Goal: Information Seeking & Learning: Learn about a topic

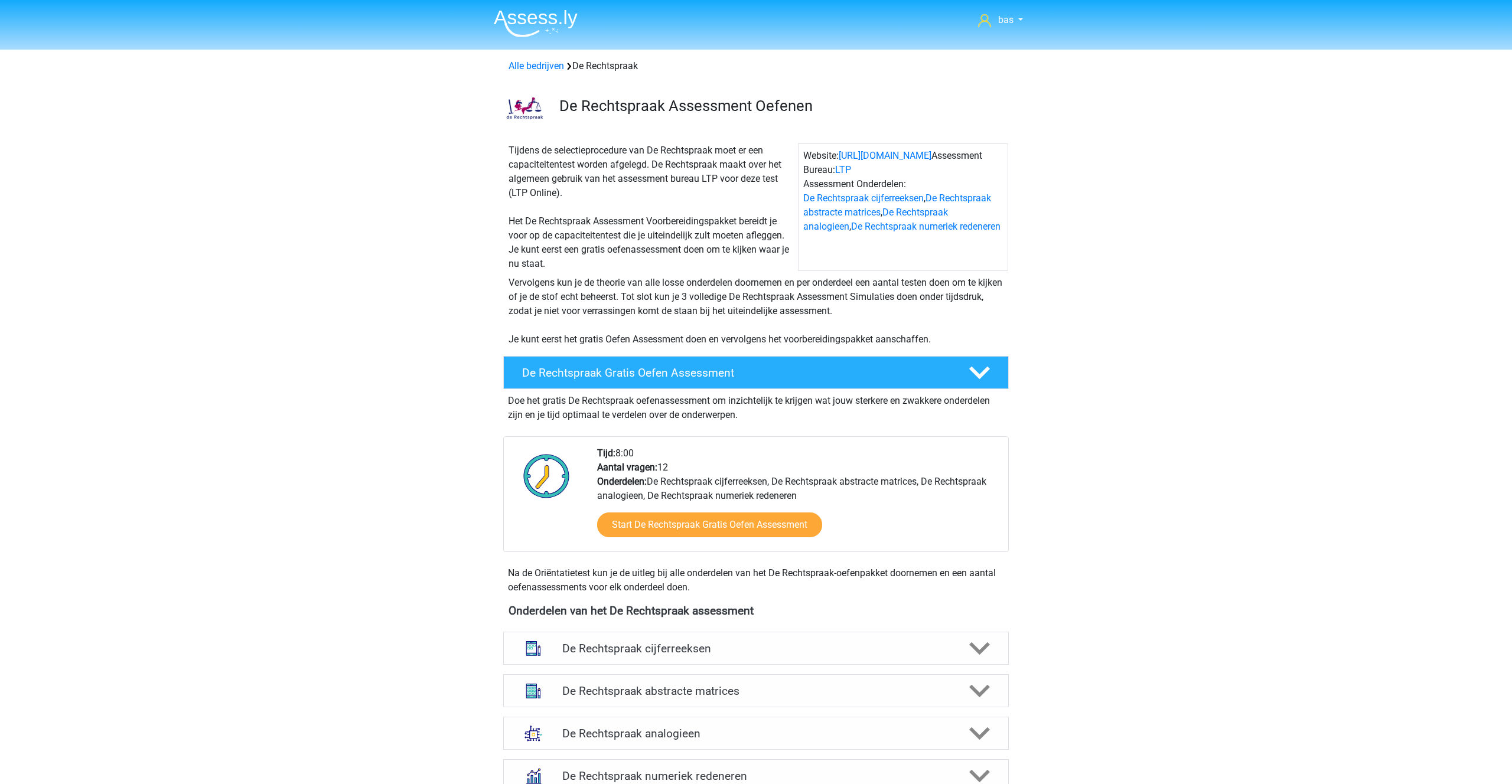
click at [528, 28] on img at bounding box center [536, 24] width 84 height 28
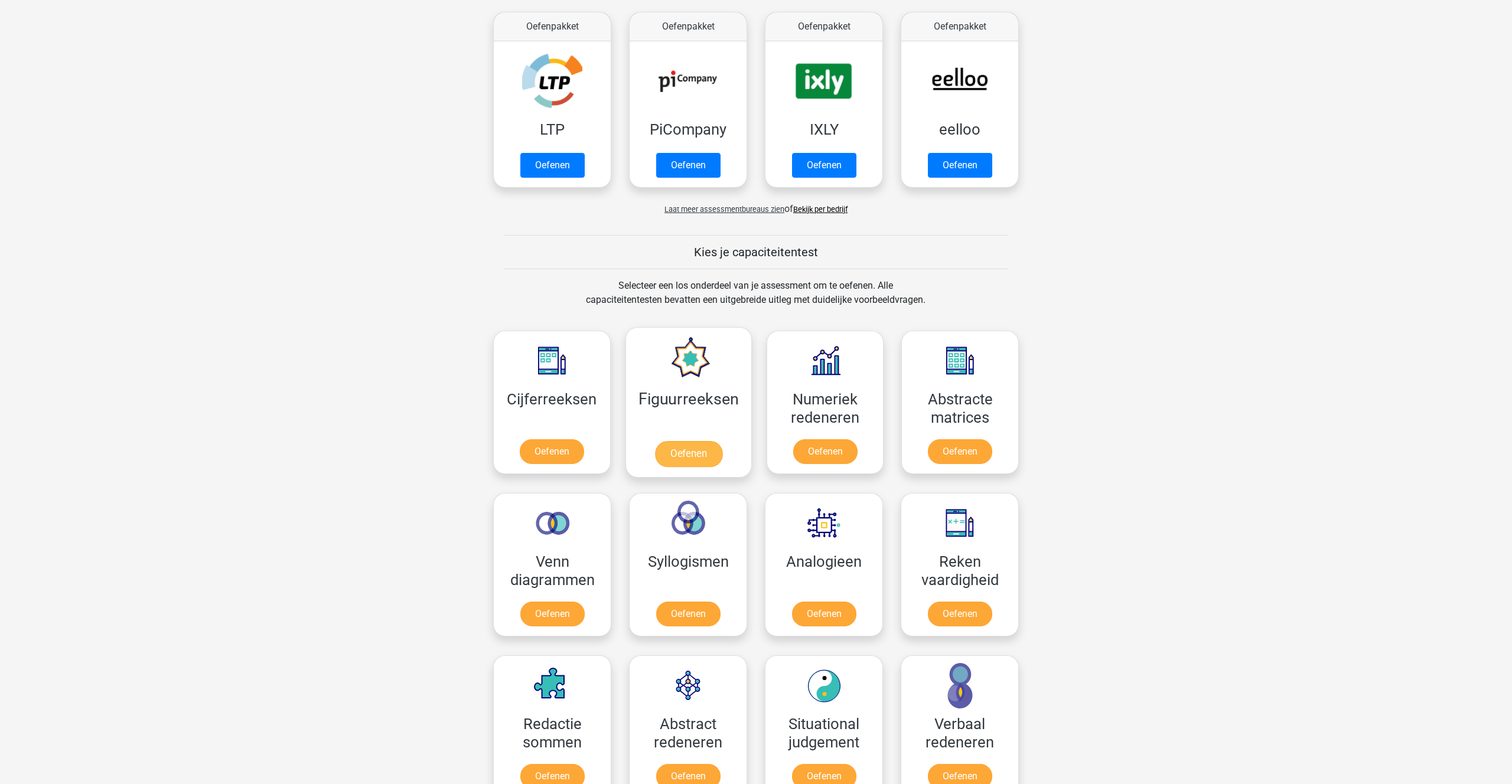
scroll to position [224, 0]
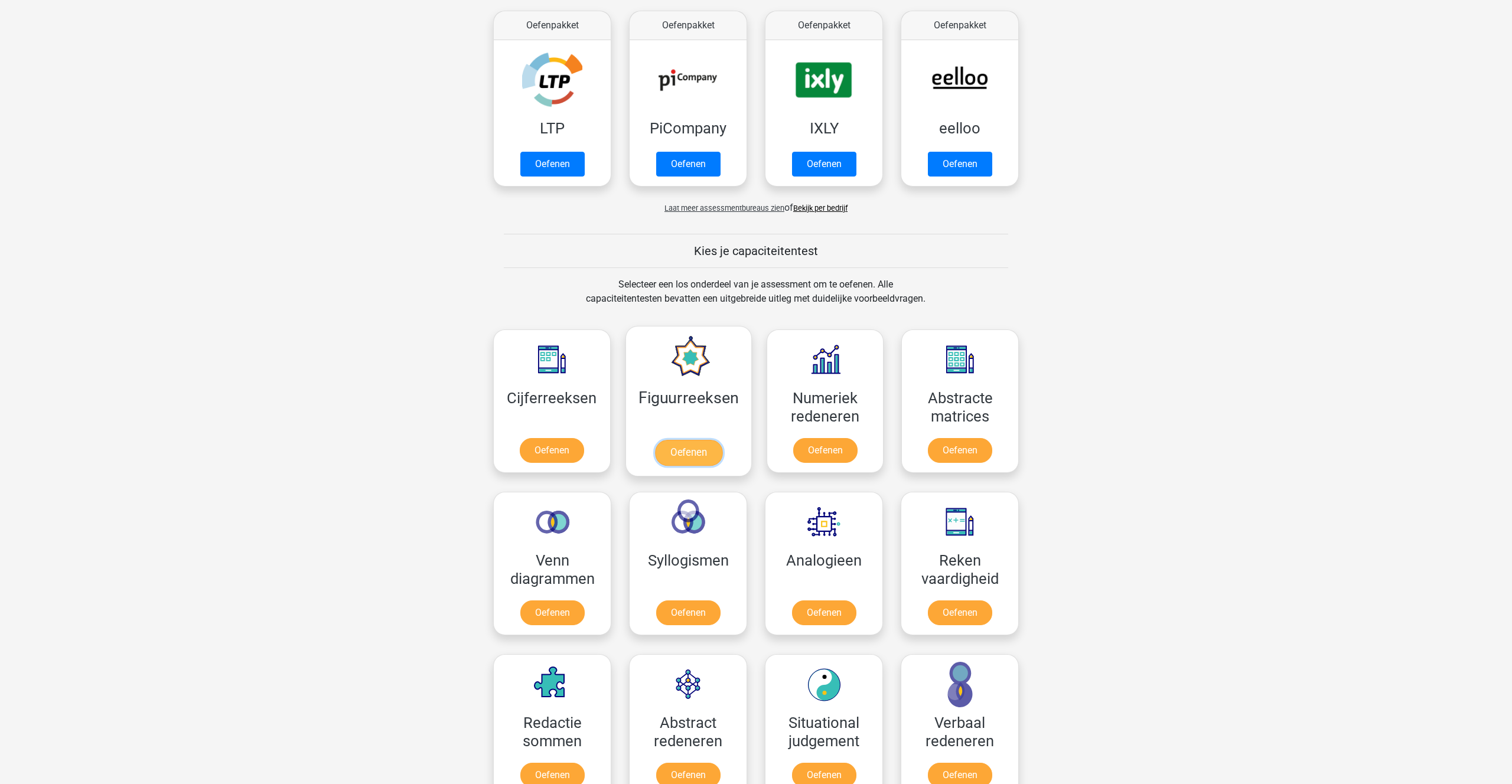
click at [675, 450] on link "Oefenen" at bounding box center [688, 452] width 67 height 26
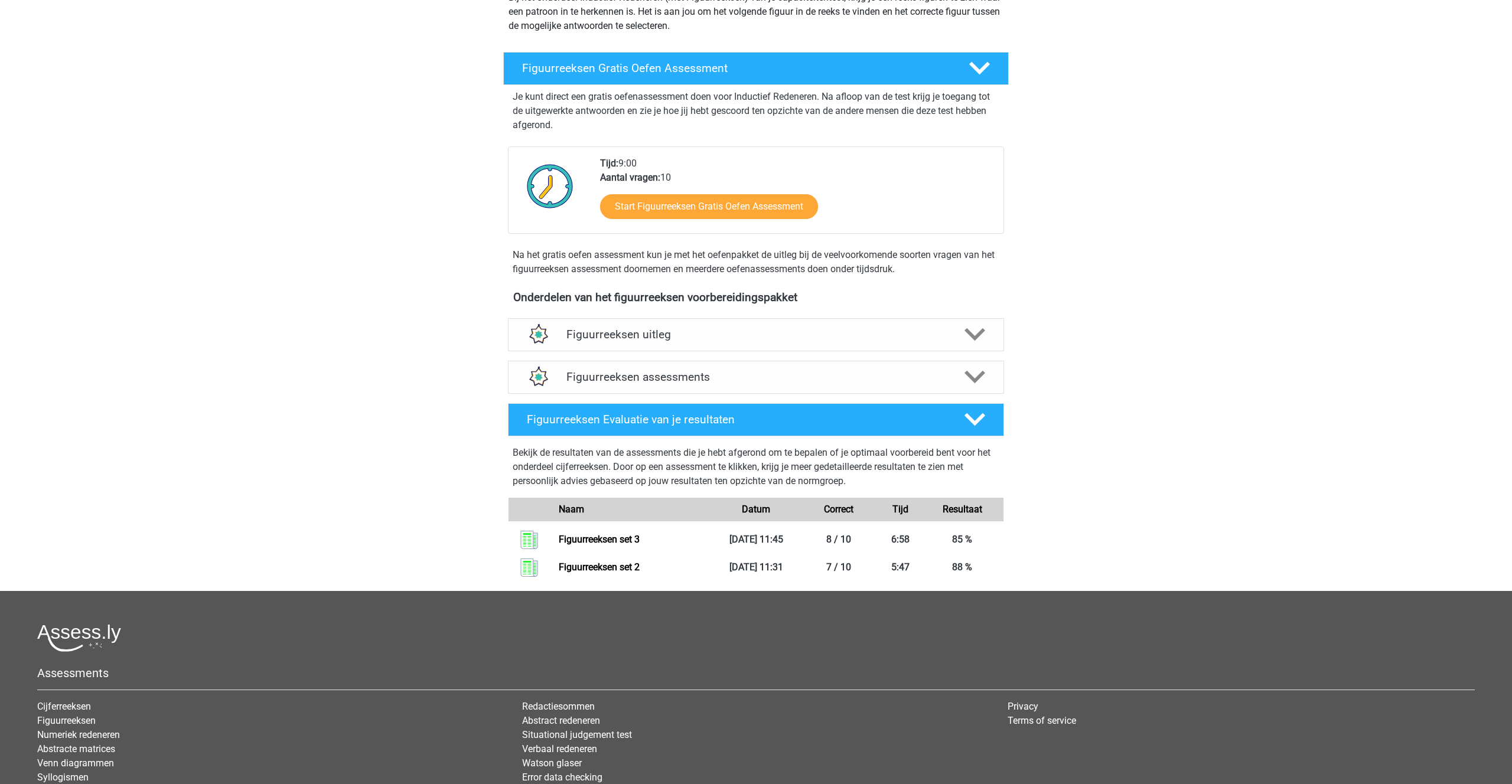
scroll to position [275, 0]
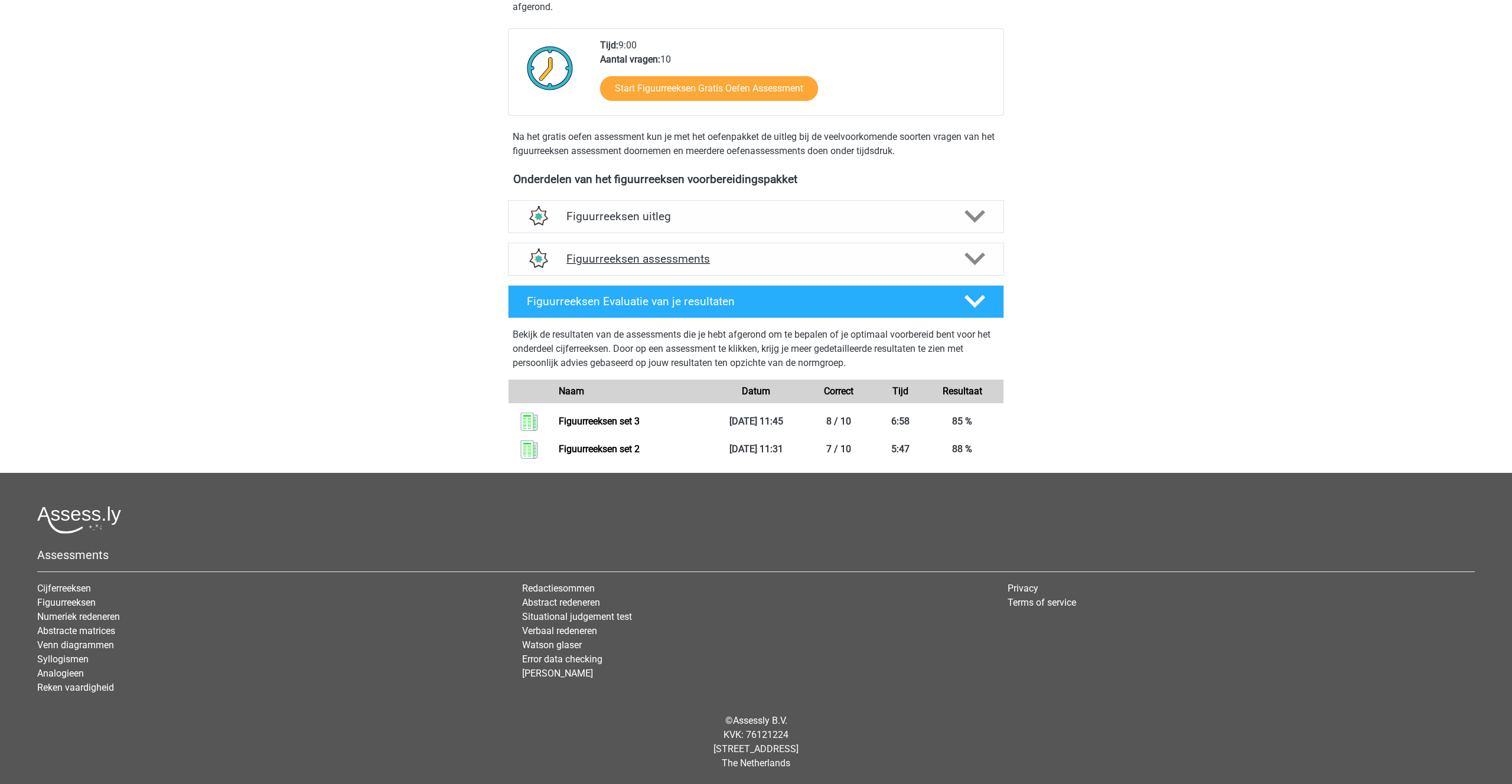
click at [649, 255] on h4 "Figuurreeksen assessments" at bounding box center [756, 259] width 379 height 13
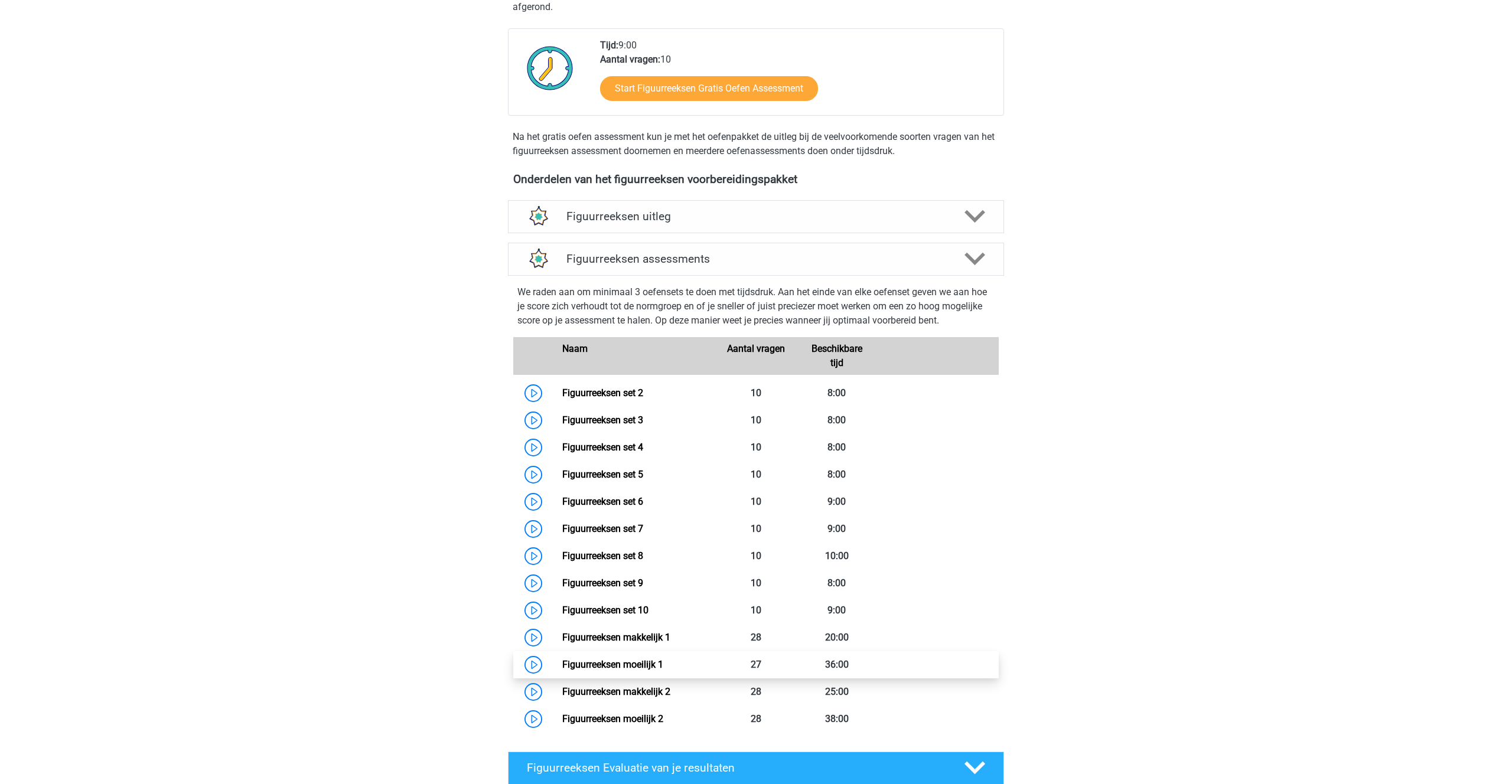
scroll to position [271, 0]
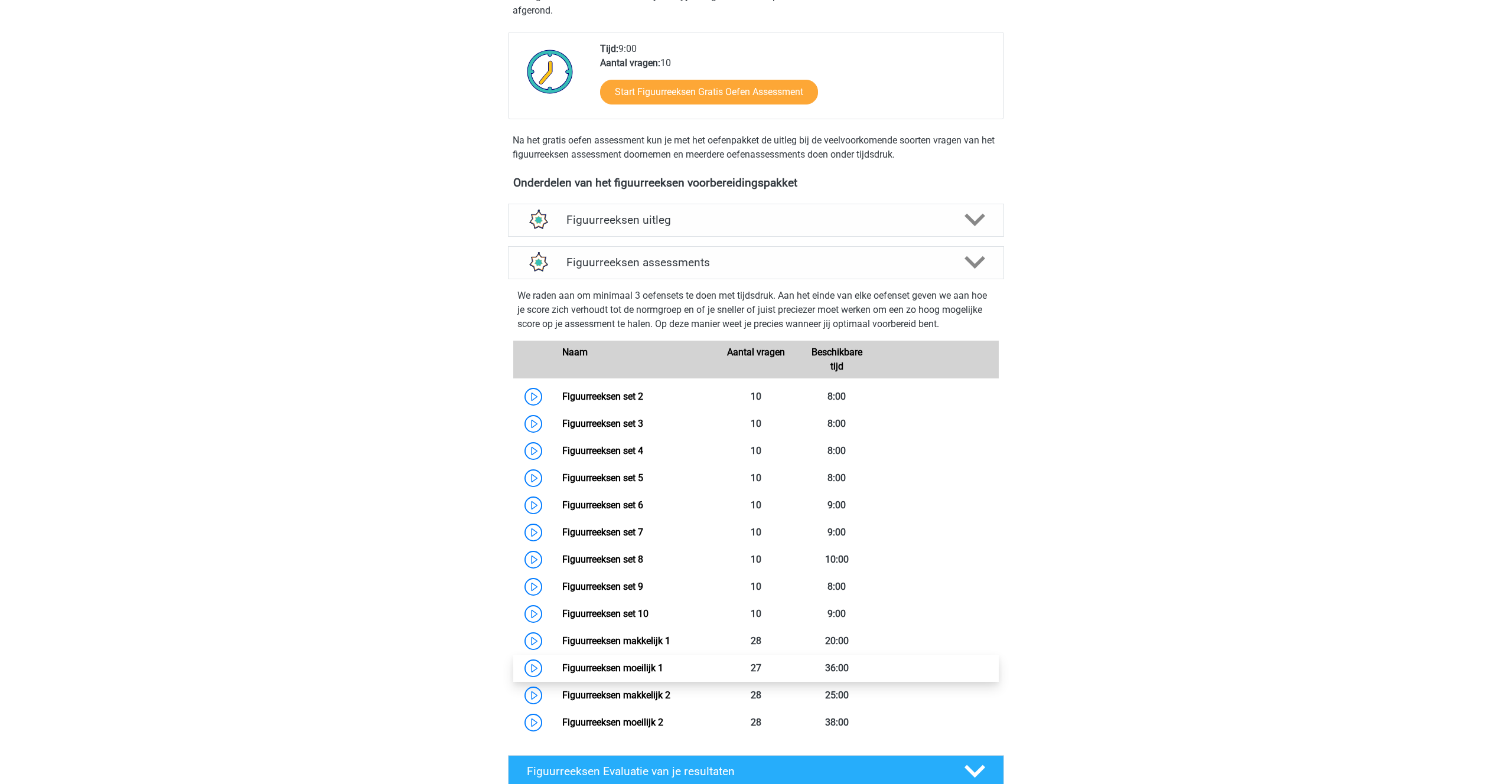
click at [607, 670] on link "Figuurreeksen moeilijk 1" at bounding box center [612, 668] width 101 height 12
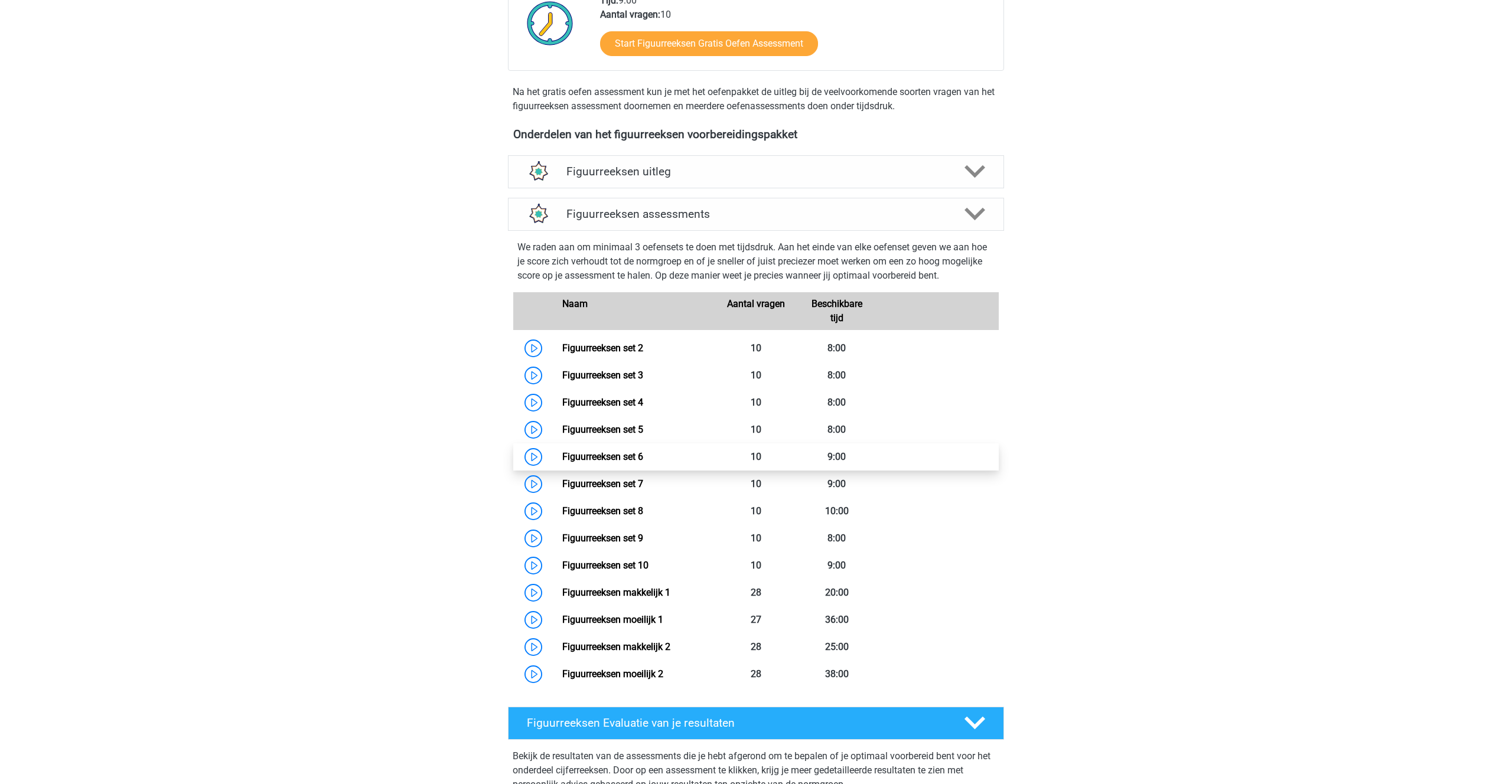
scroll to position [293, 0]
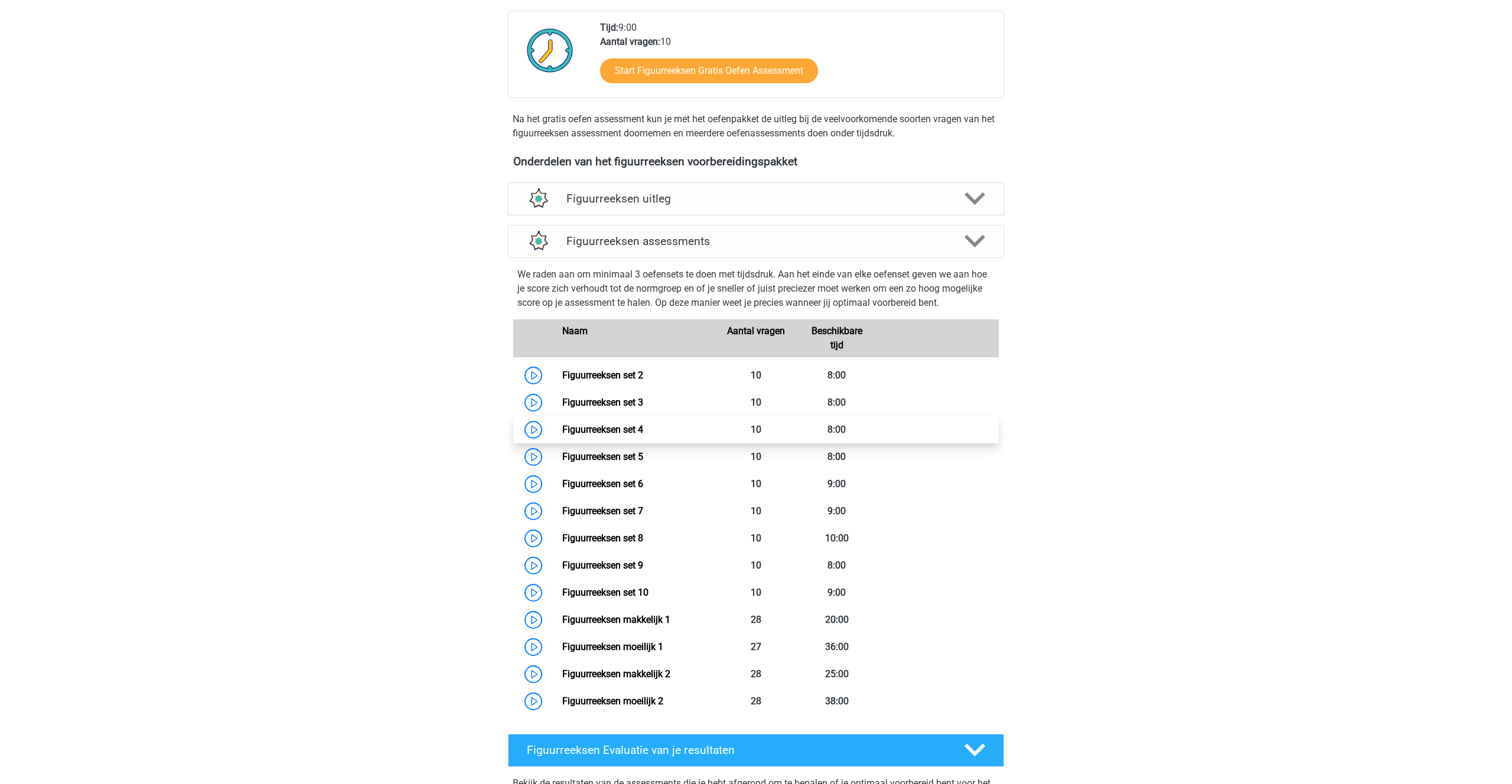
click at [619, 424] on link "Figuurreeksen set 4" at bounding box center [603, 429] width 81 height 12
click at [603, 460] on link "Figuurreeksen set 5" at bounding box center [603, 456] width 81 height 12
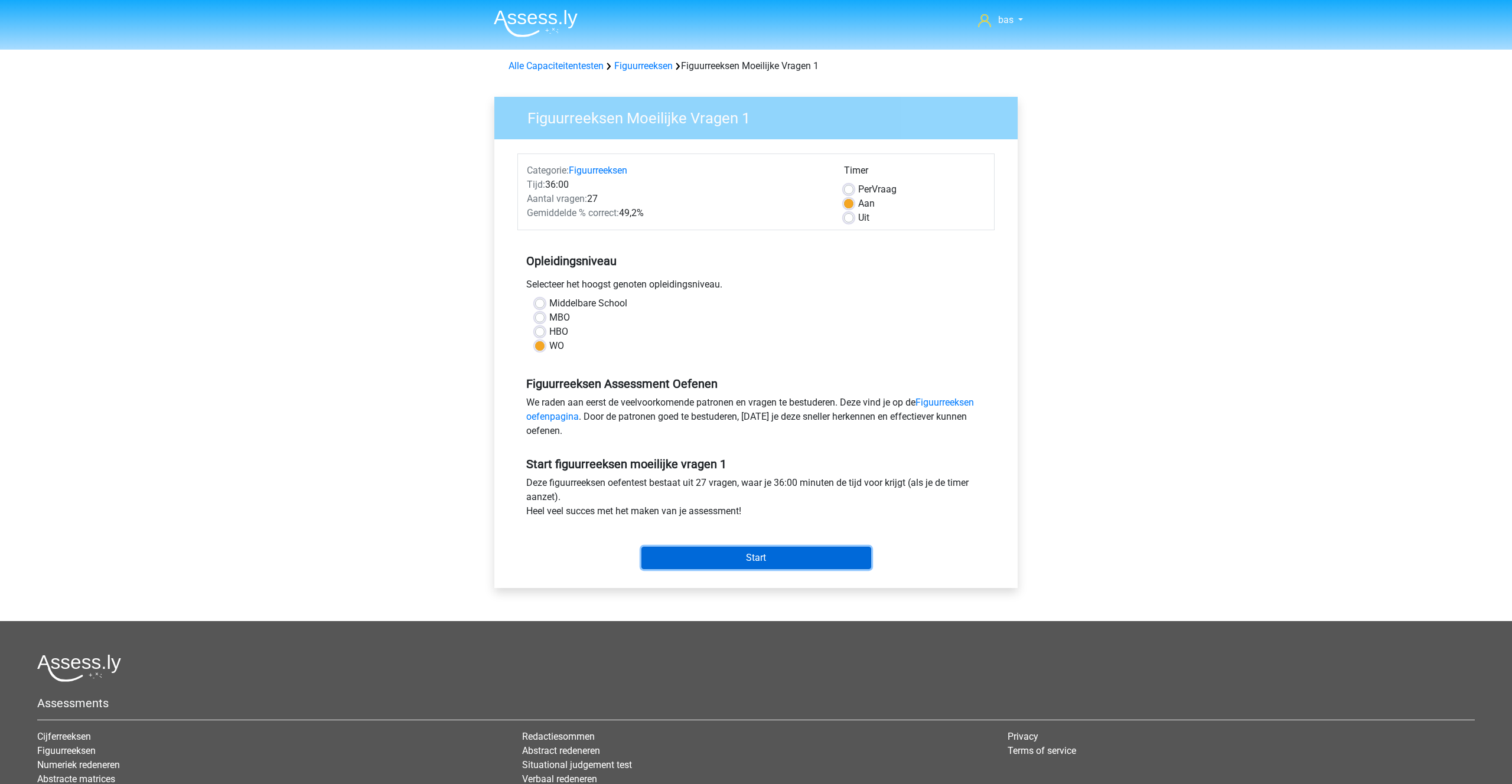
click at [771, 553] on input "Start" at bounding box center [756, 558] width 230 height 22
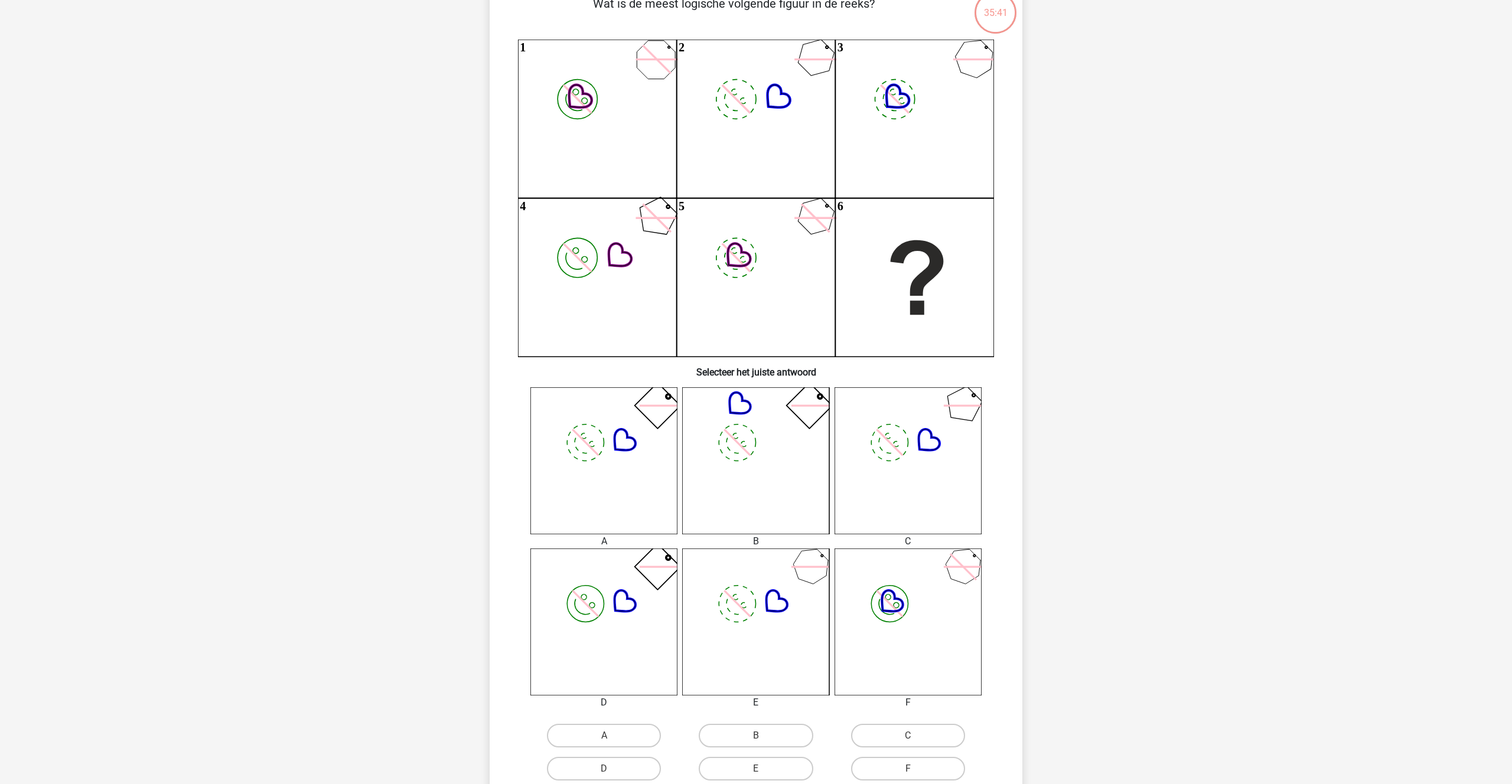
scroll to position [99, 0]
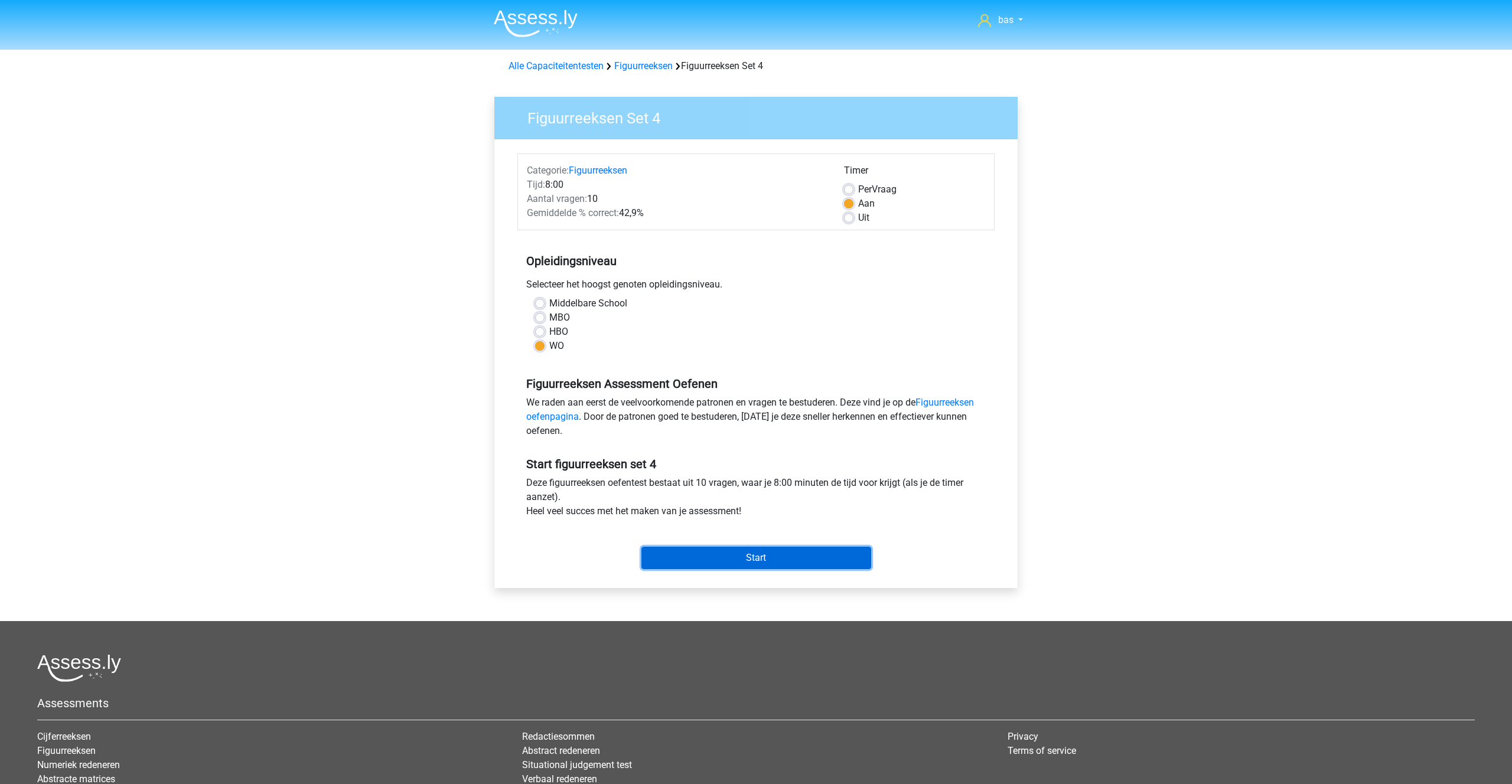
click at [751, 559] on input "Start" at bounding box center [756, 558] width 230 height 22
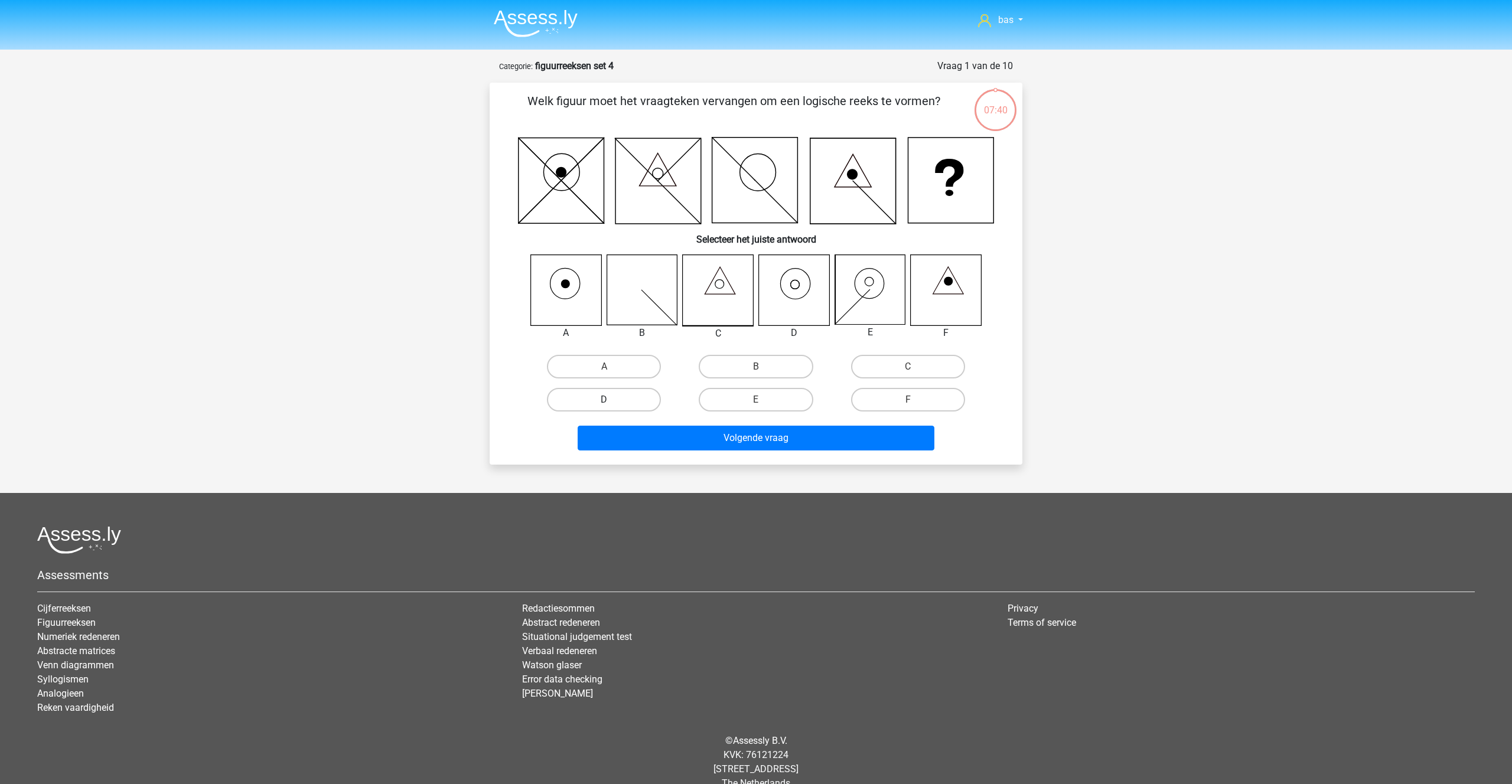
click at [606, 399] on label "D" at bounding box center [604, 399] width 114 height 24
click at [606, 400] on input "D" at bounding box center [608, 403] width 8 height 8
radio input "true"
click at [772, 436] on button "Volgende vraag" at bounding box center [756, 438] width 357 height 25
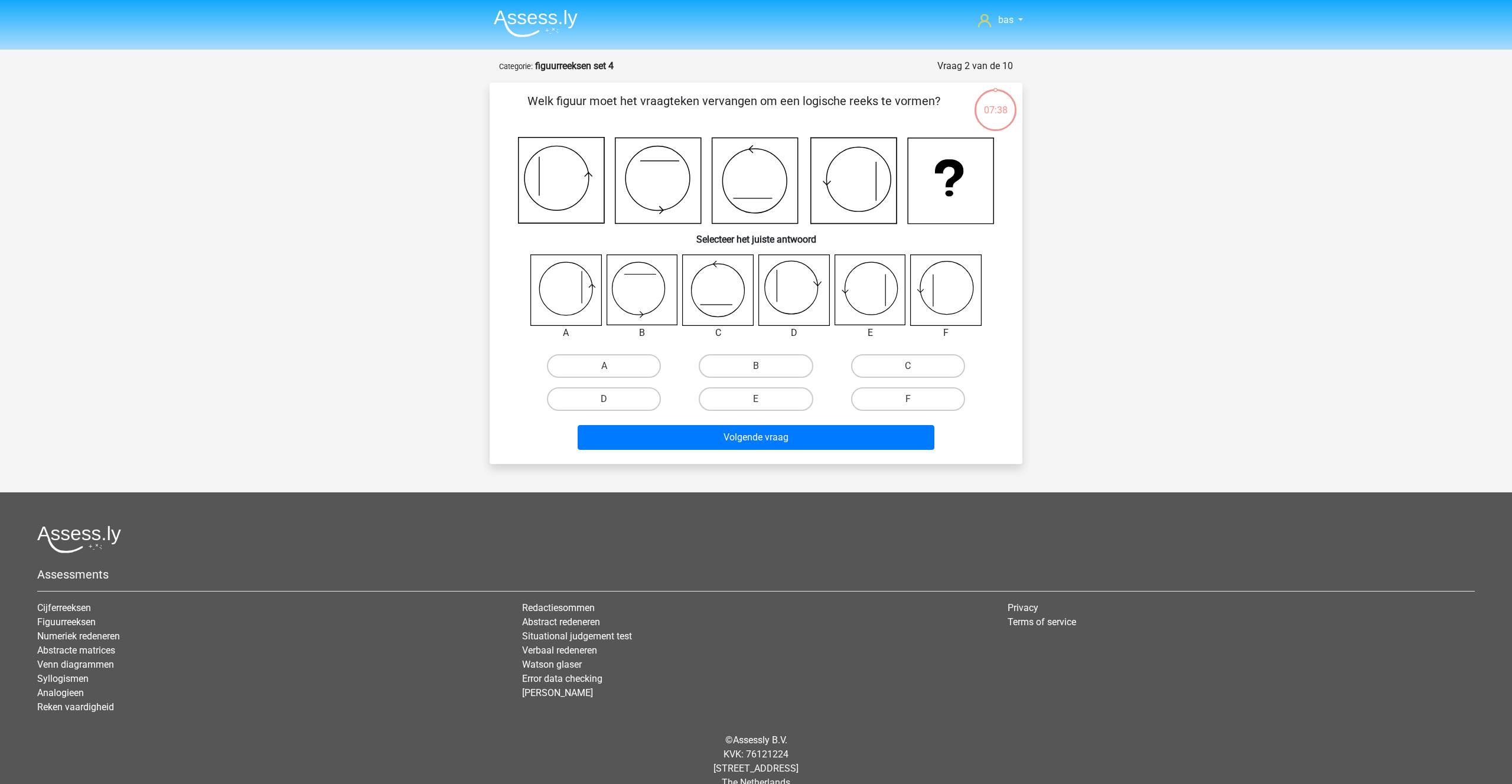
scroll to position [19, 0]
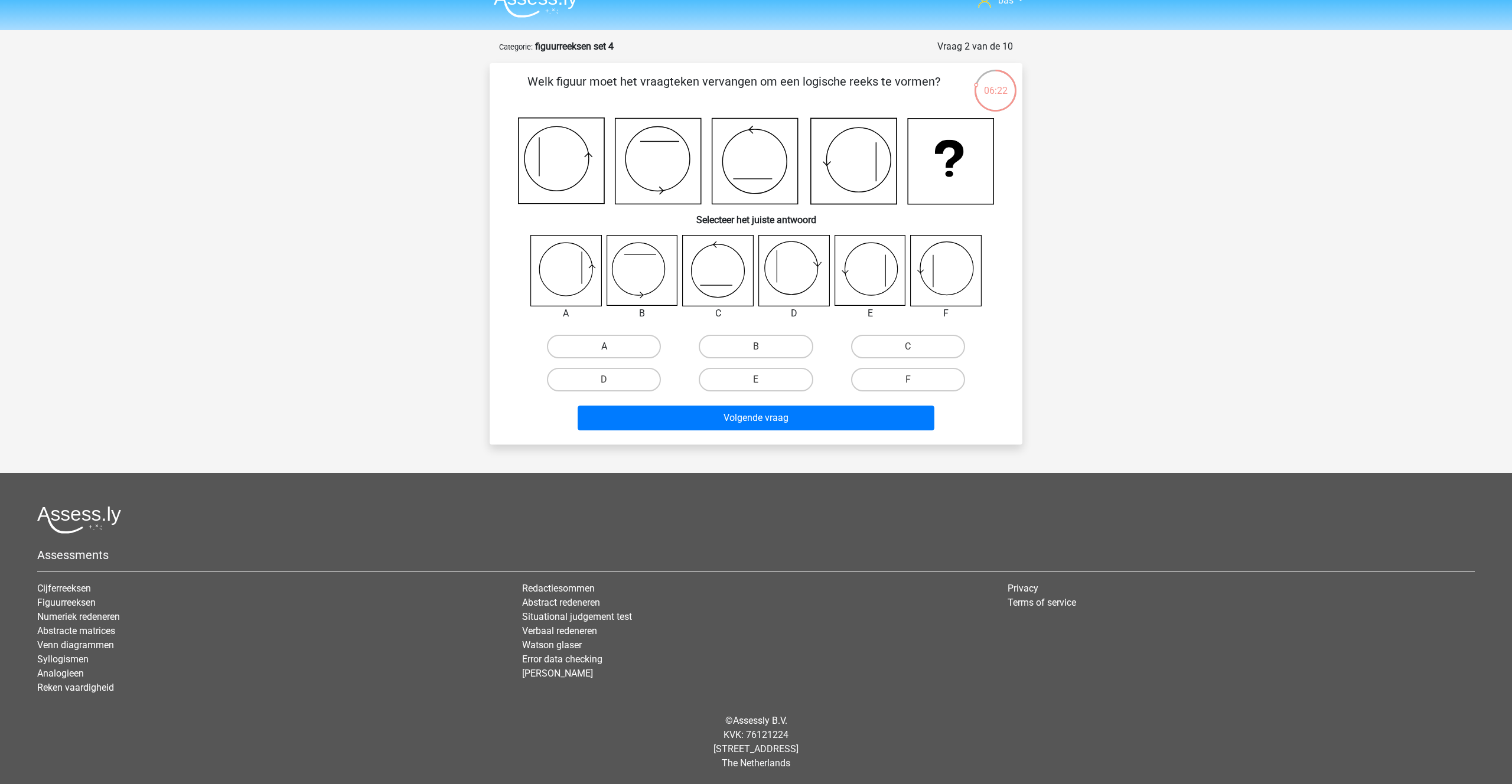
click at [603, 346] on label "A" at bounding box center [604, 346] width 114 height 24
click at [604, 346] on input "A" at bounding box center [608, 350] width 8 height 8
radio input "true"
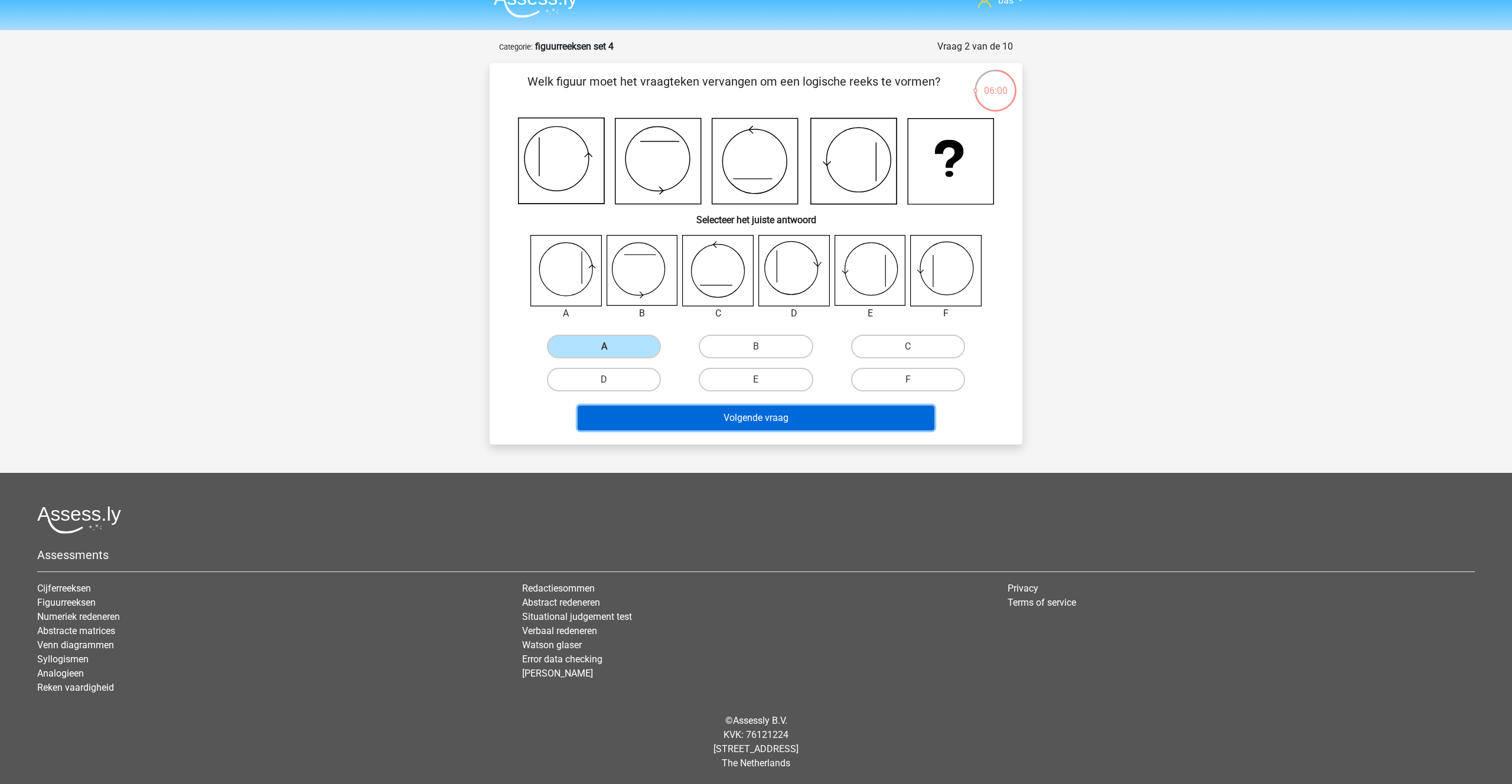
click at [743, 410] on button "Volgende vraag" at bounding box center [756, 418] width 357 height 25
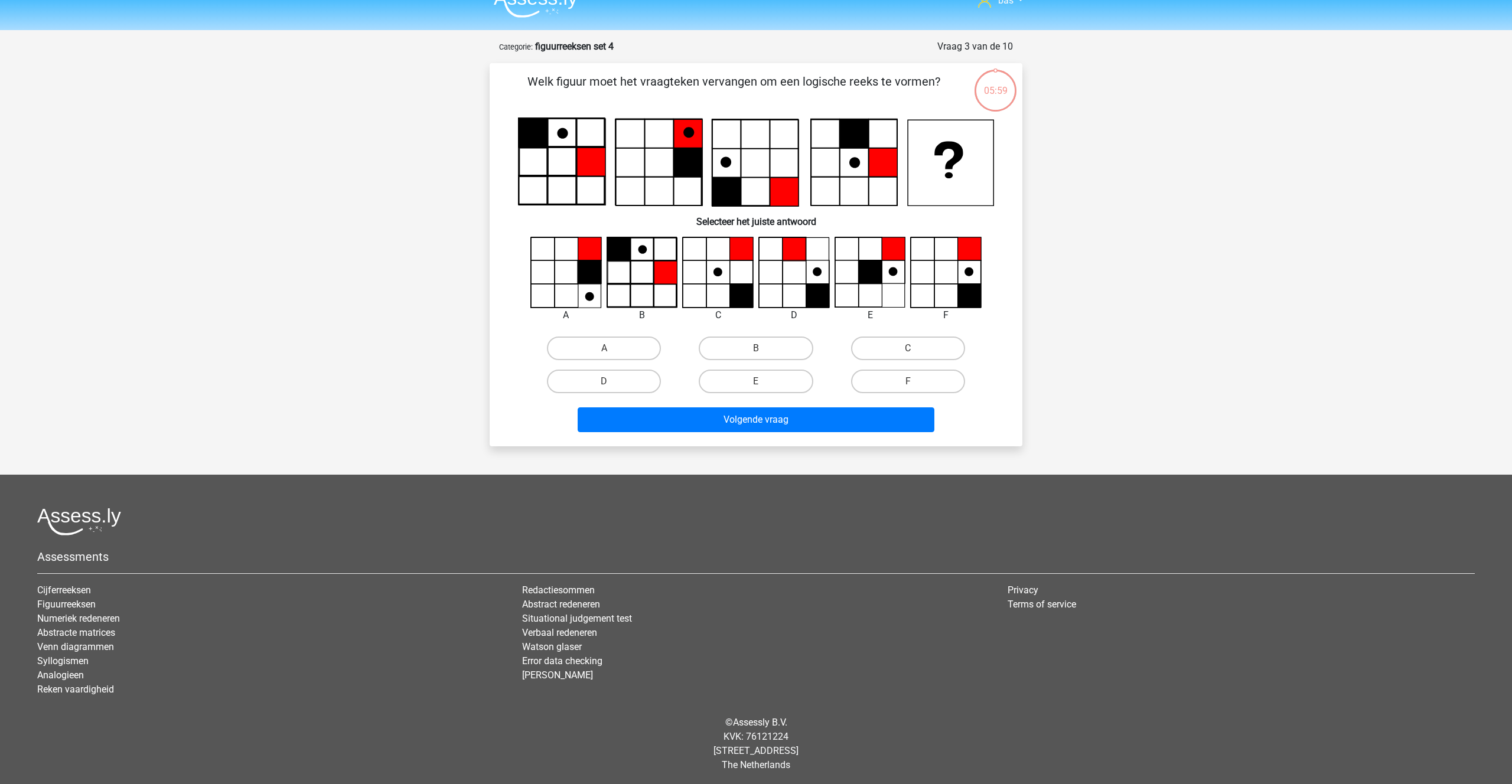
scroll to position [22, 0]
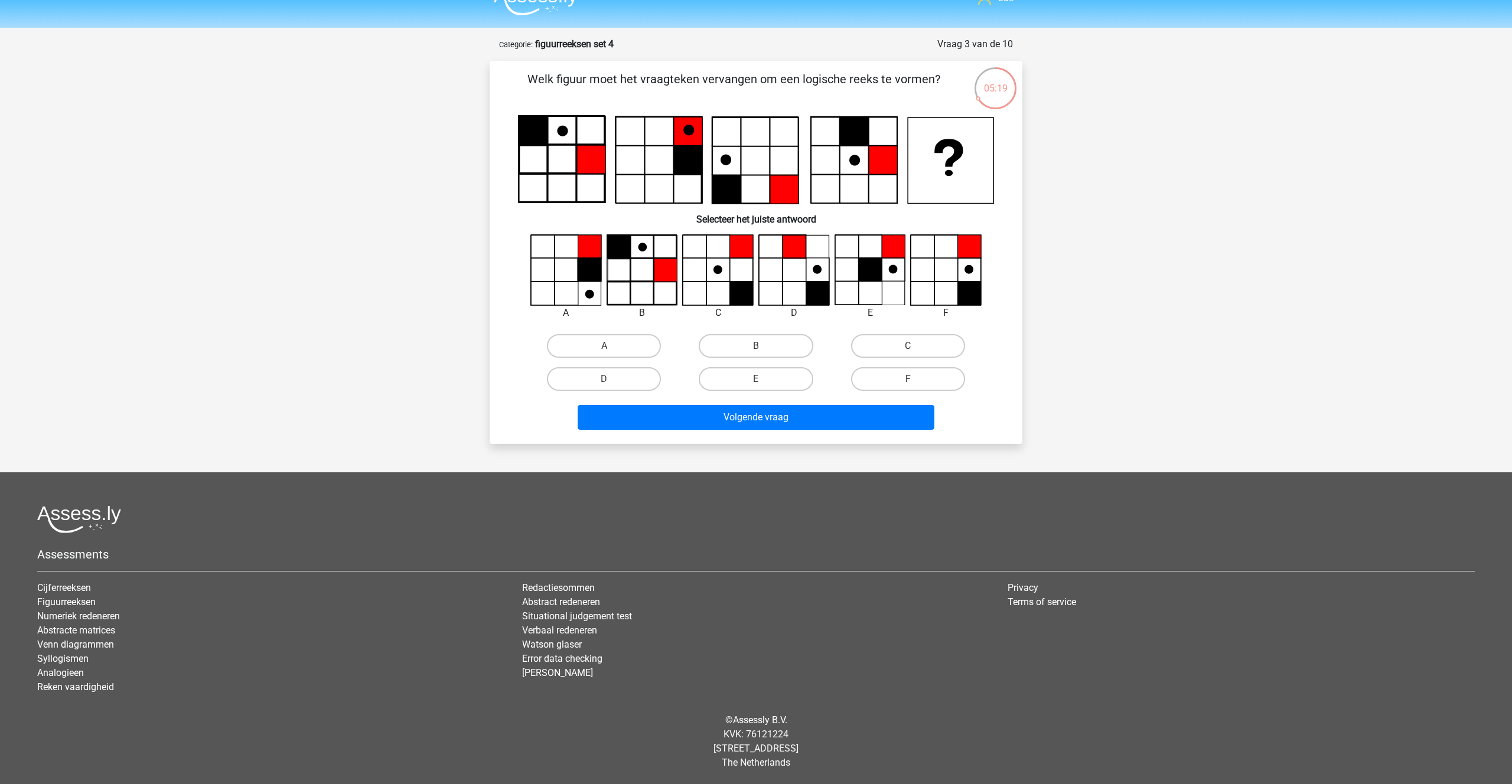
drag, startPoint x: 875, startPoint y: 378, endPoint x: 867, endPoint y: 387, distance: 12.0
click at [874, 378] on label "F" at bounding box center [908, 378] width 114 height 24
click at [907, 379] on input "F" at bounding box center [911, 383] width 8 height 8
radio input "true"
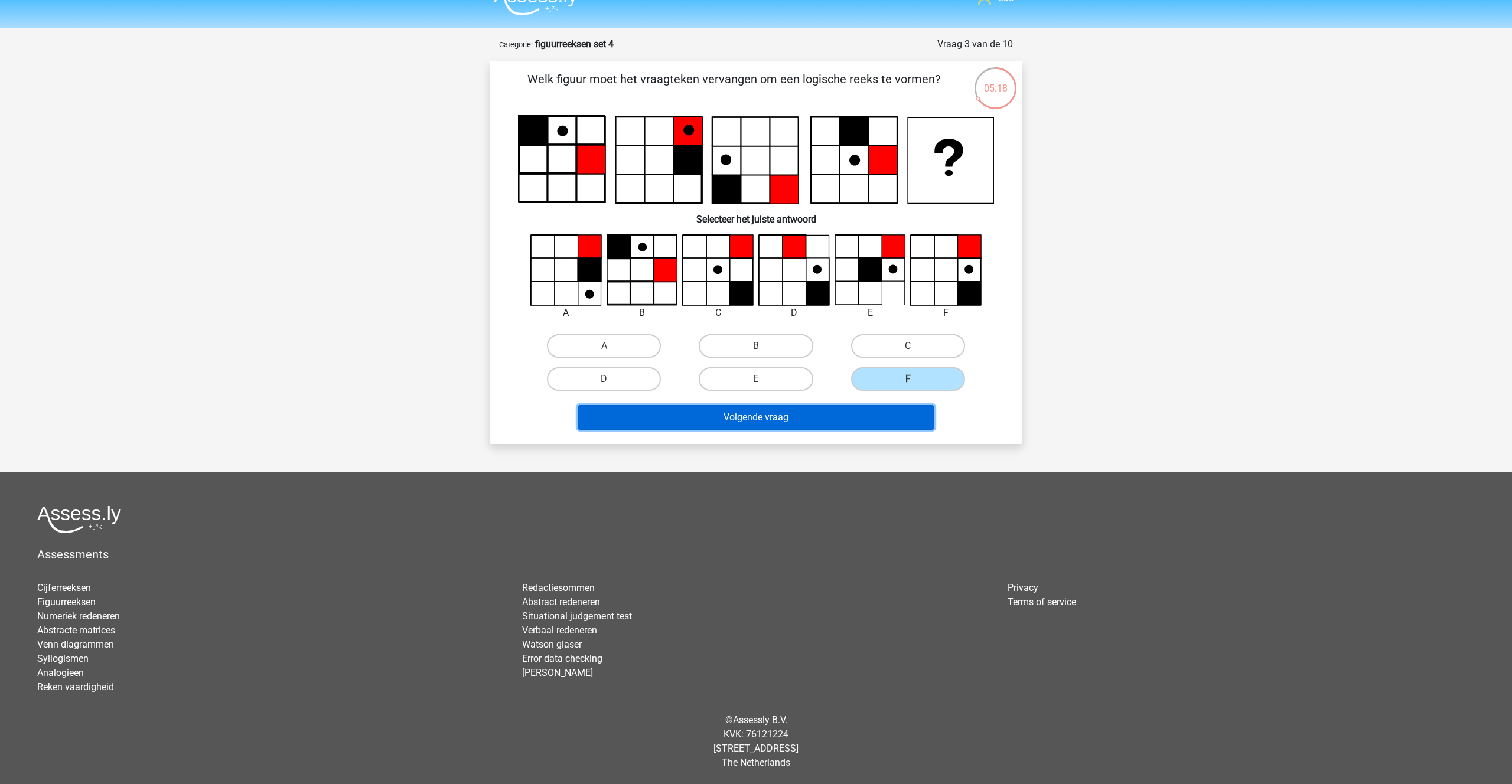
click at [786, 410] on button "Volgende vraag" at bounding box center [756, 417] width 357 height 25
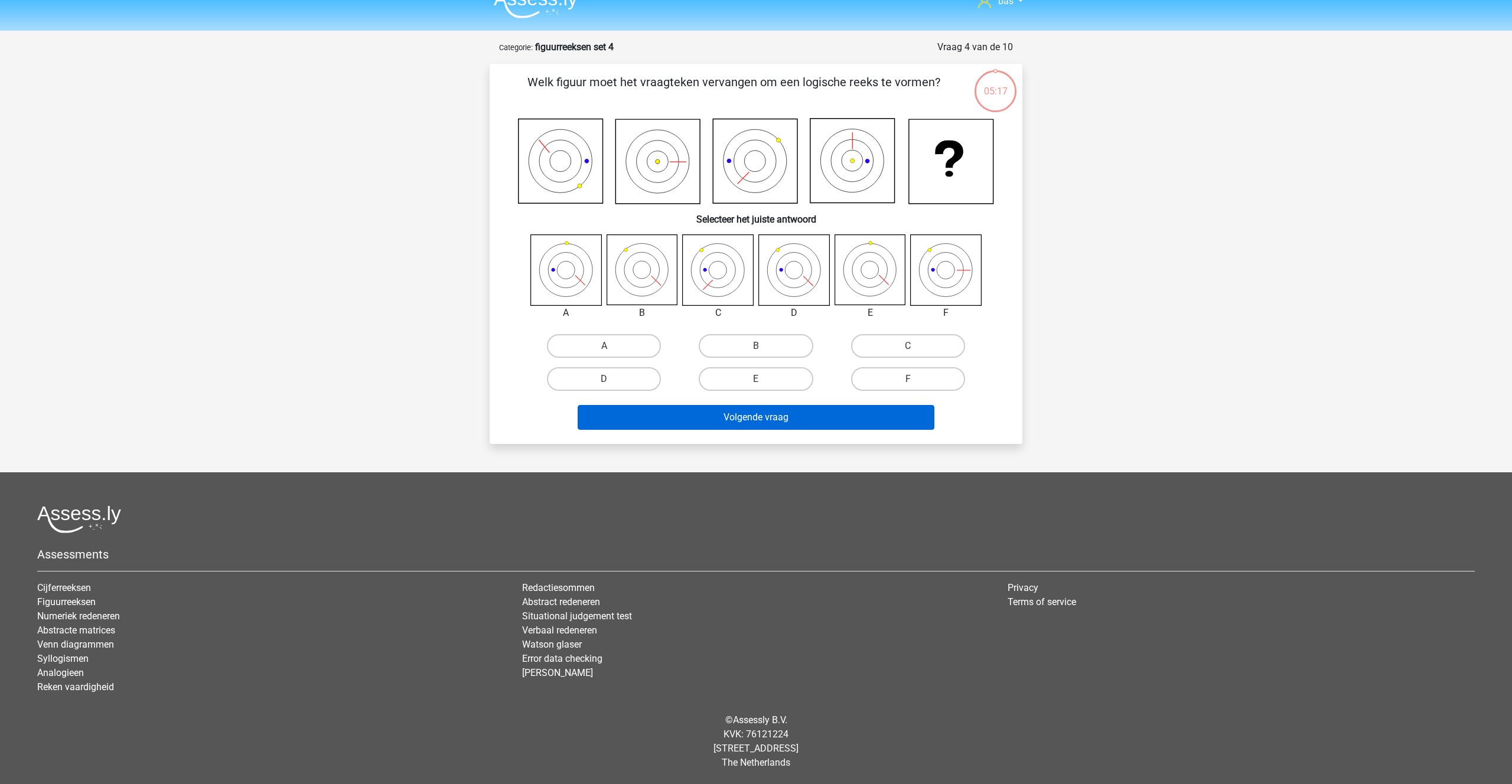
scroll to position [19, 0]
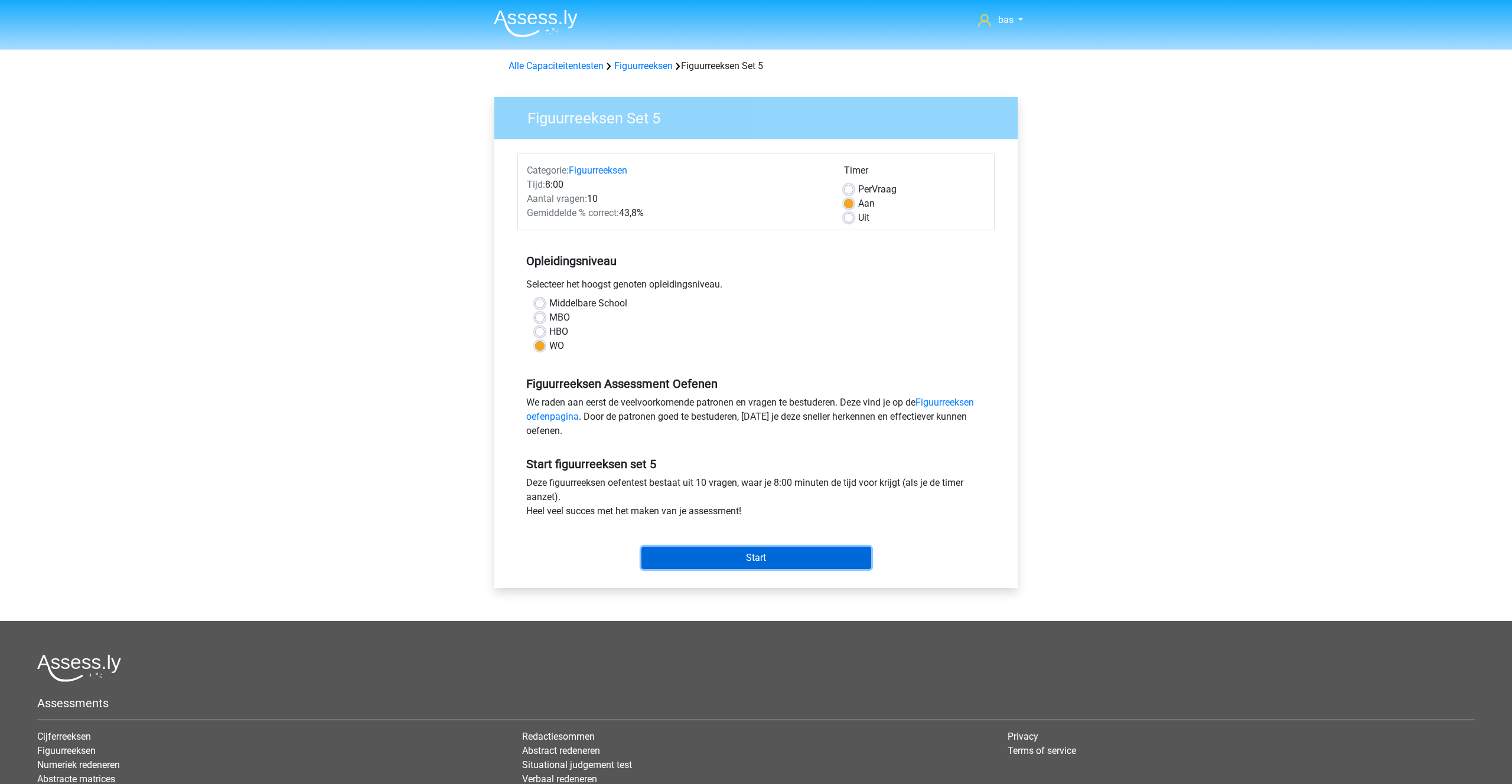
click at [746, 558] on input "Start" at bounding box center [756, 558] width 230 height 22
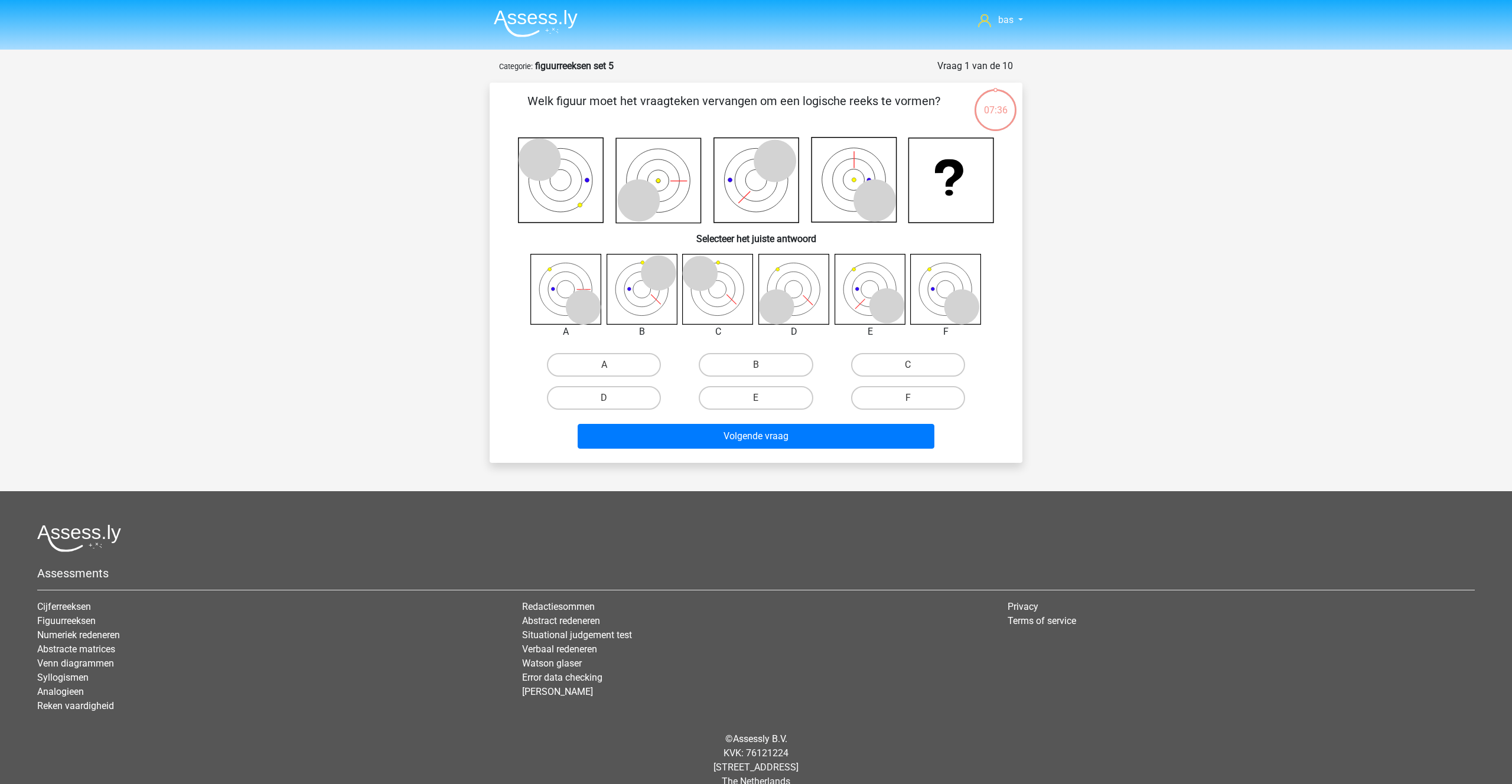
scroll to position [1, 0]
click at [899, 367] on label "C" at bounding box center [908, 363] width 114 height 24
click at [907, 367] on input "C" at bounding box center [911, 367] width 8 height 8
radio input "true"
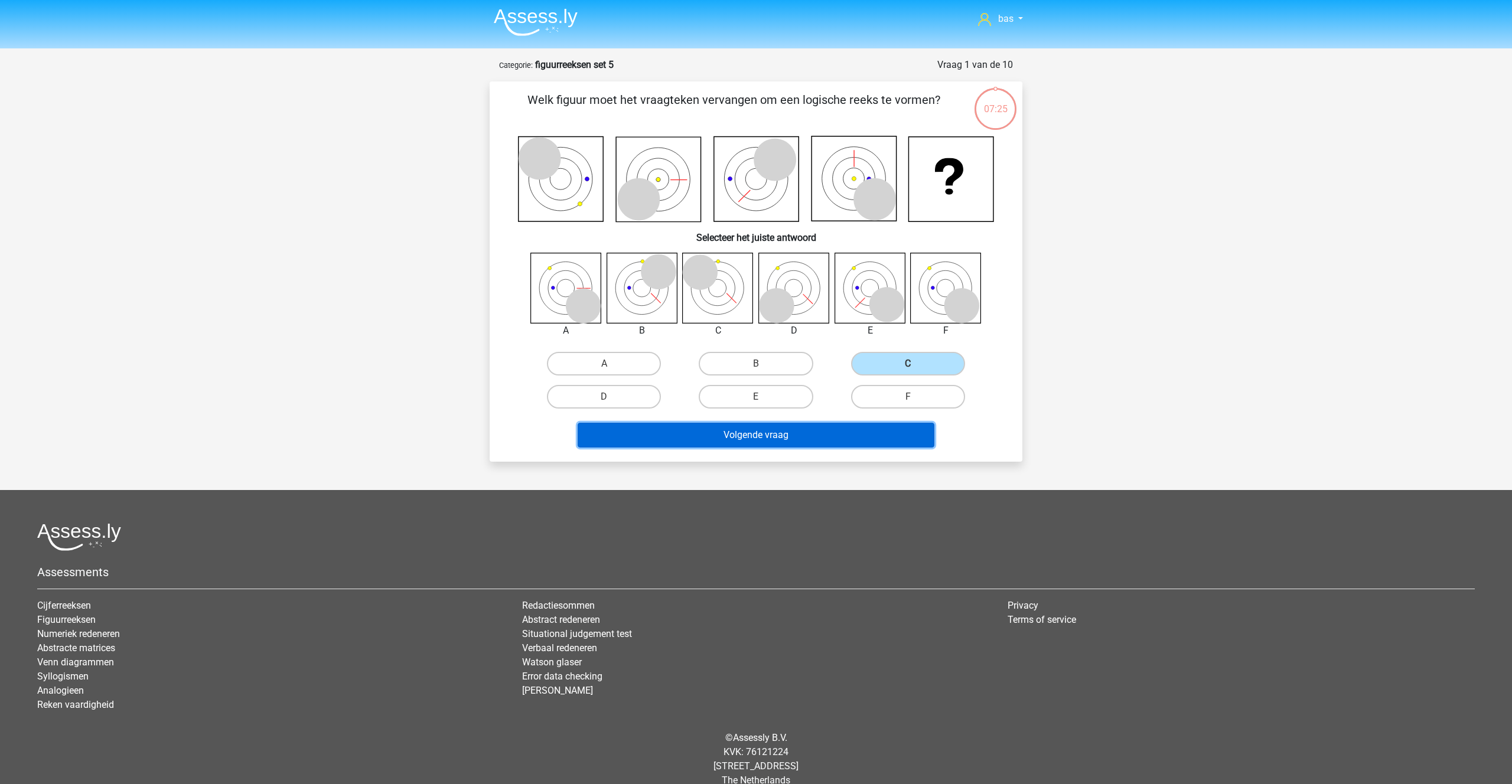
click at [737, 433] on button "Volgende vraag" at bounding box center [756, 435] width 357 height 25
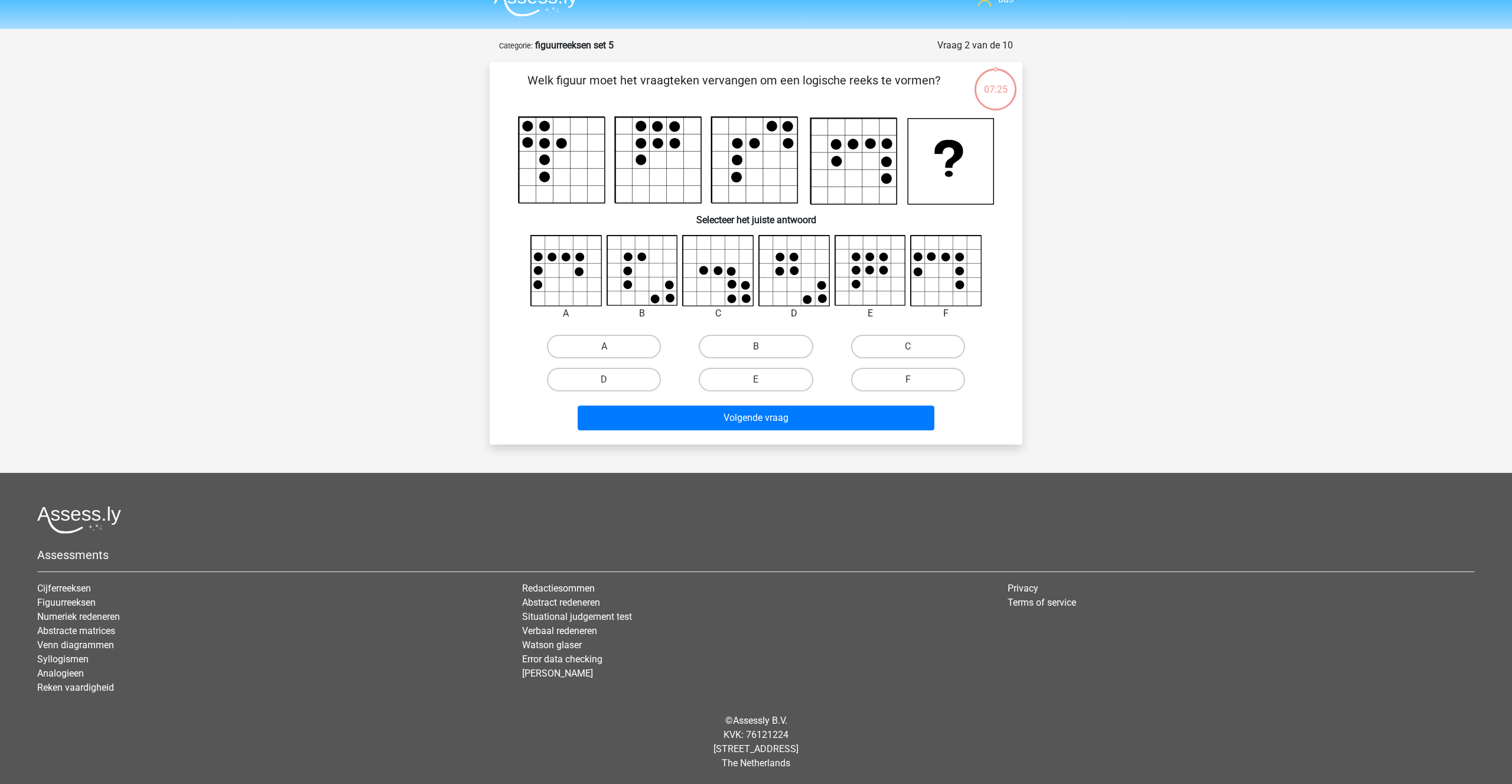
scroll to position [21, 0]
click at [721, 350] on label "B" at bounding box center [755, 346] width 114 height 24
click at [756, 350] on input "B" at bounding box center [760, 349] width 8 height 8
radio input "true"
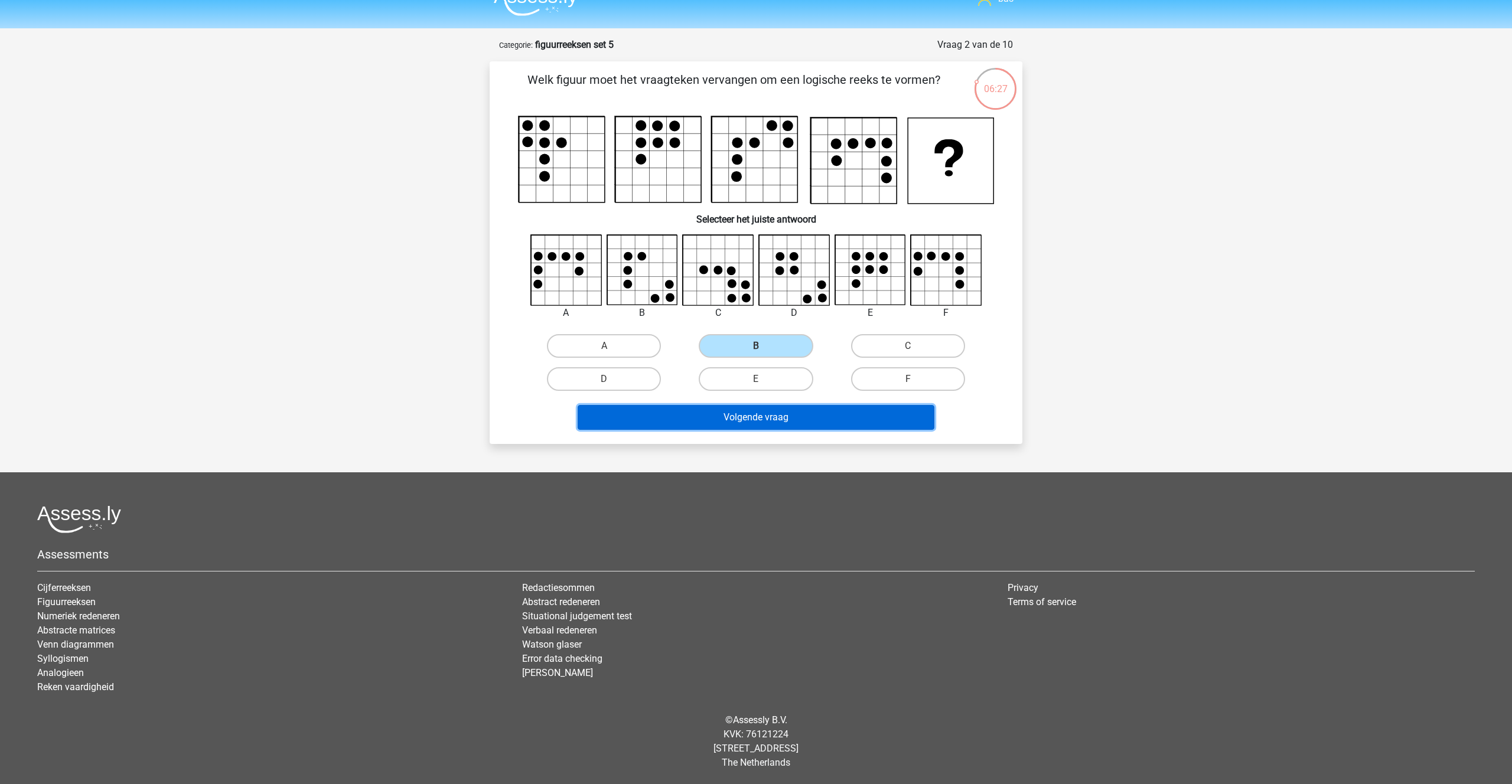
click at [721, 413] on button "Volgende vraag" at bounding box center [756, 417] width 357 height 25
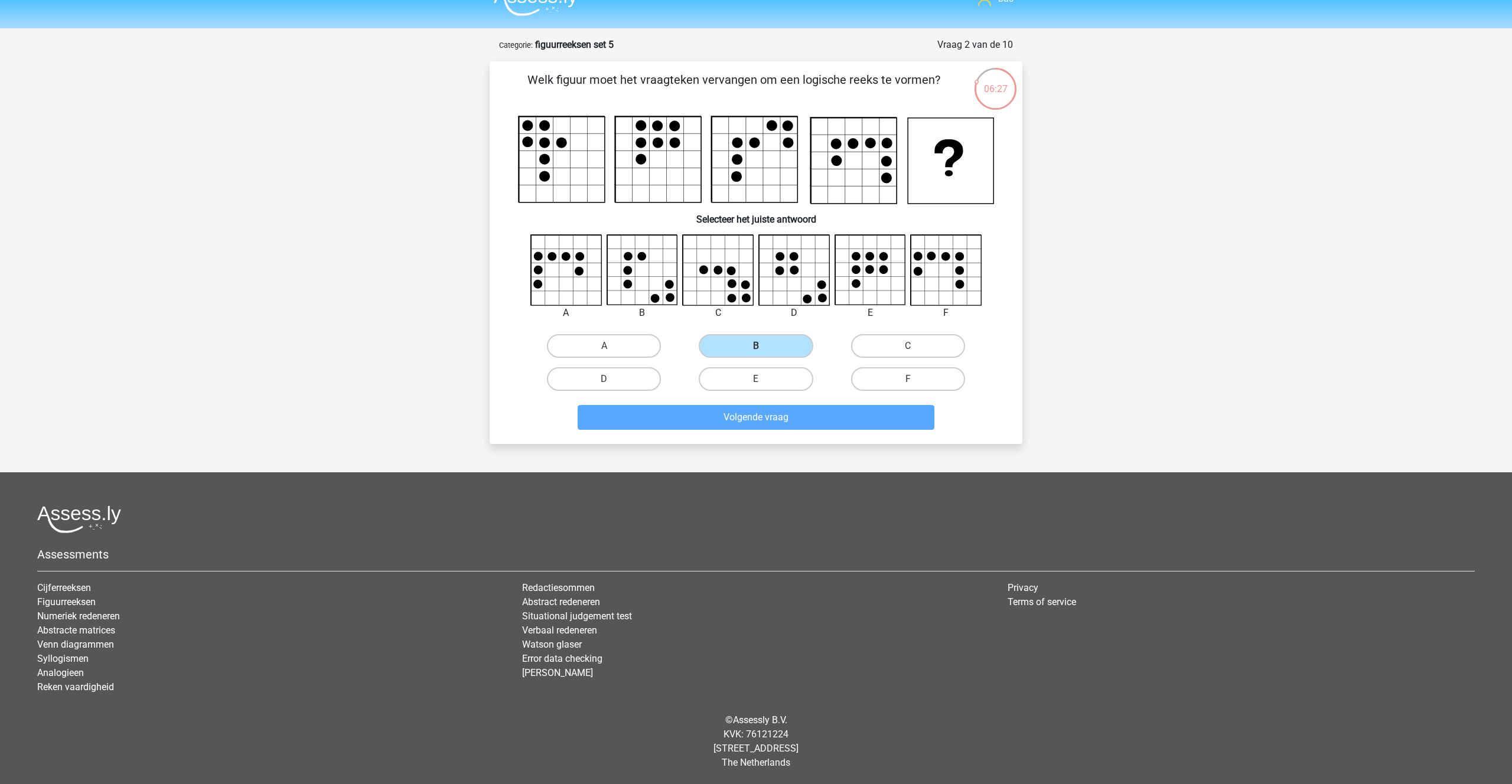
scroll to position [20, 0]
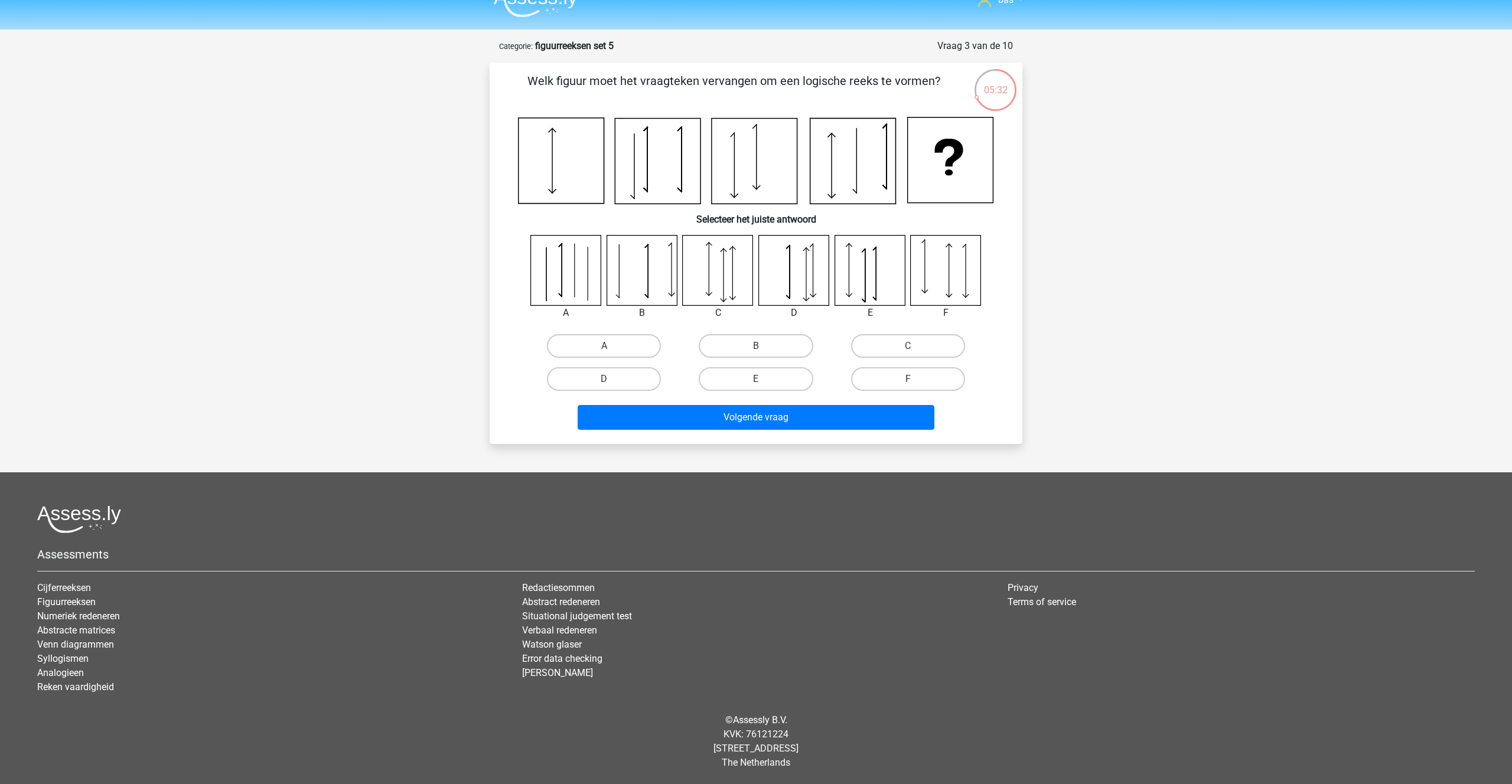
click at [914, 347] on input "C" at bounding box center [911, 349] width 8 height 8
radio input "true"
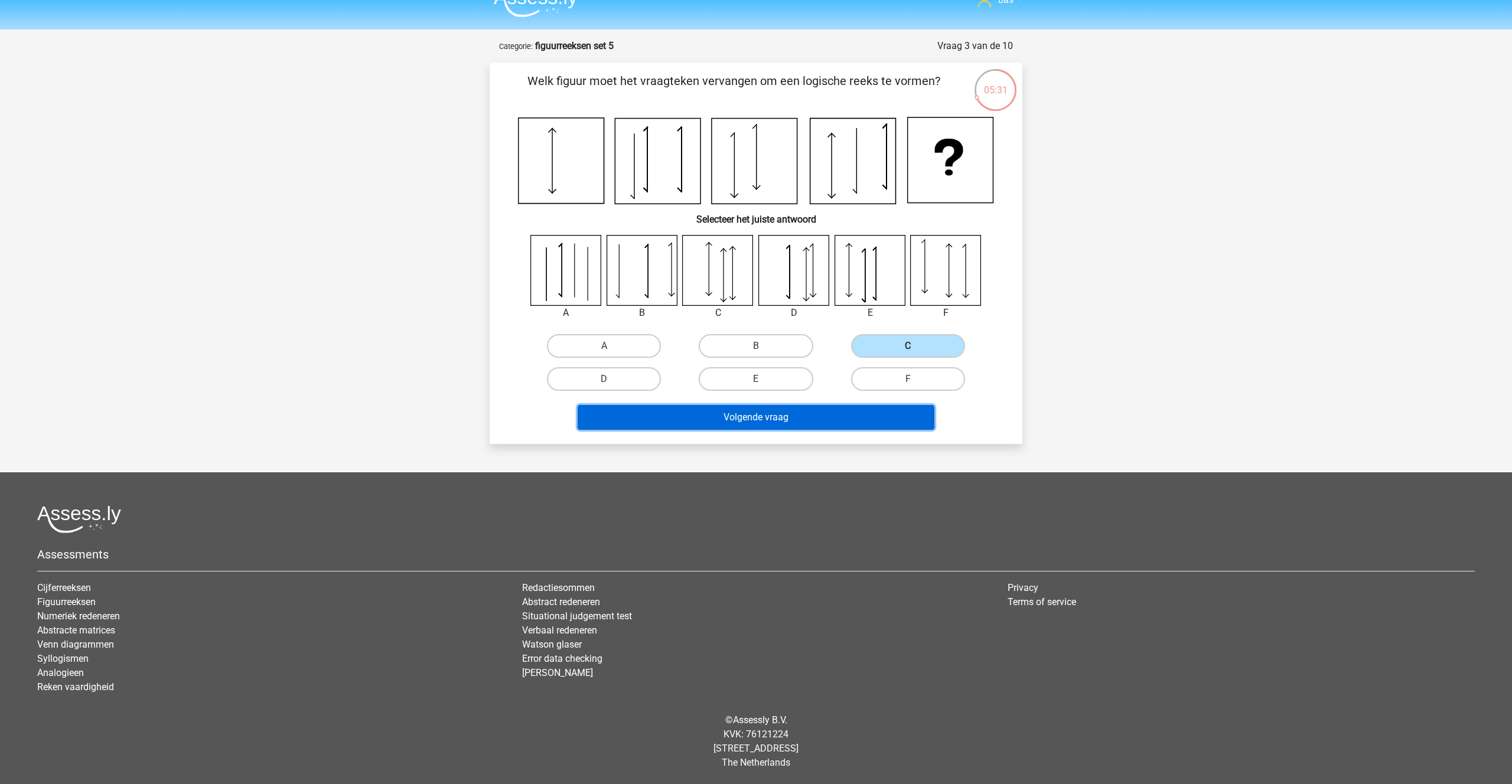
click at [765, 412] on button "Volgende vraag" at bounding box center [756, 417] width 357 height 25
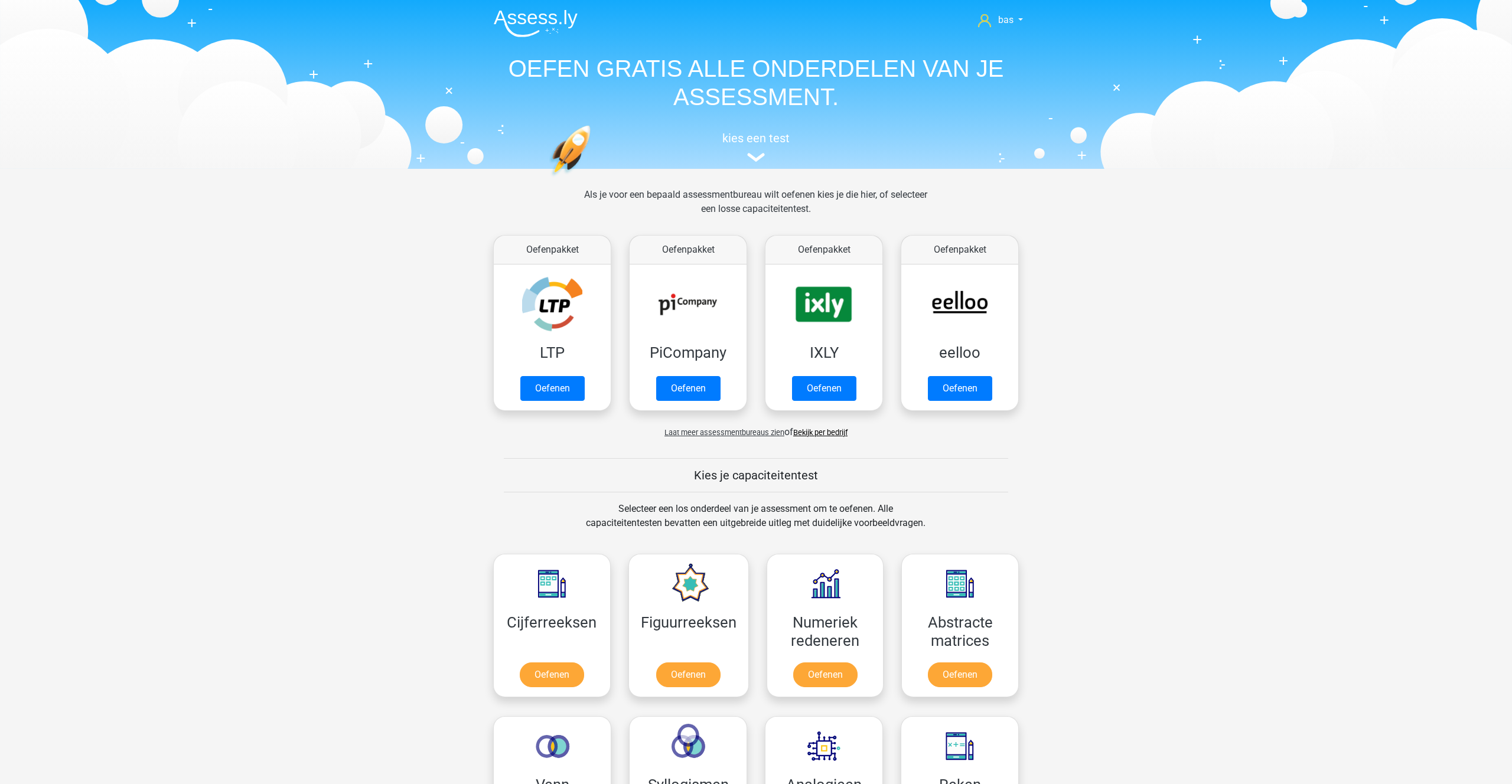
scroll to position [224, 0]
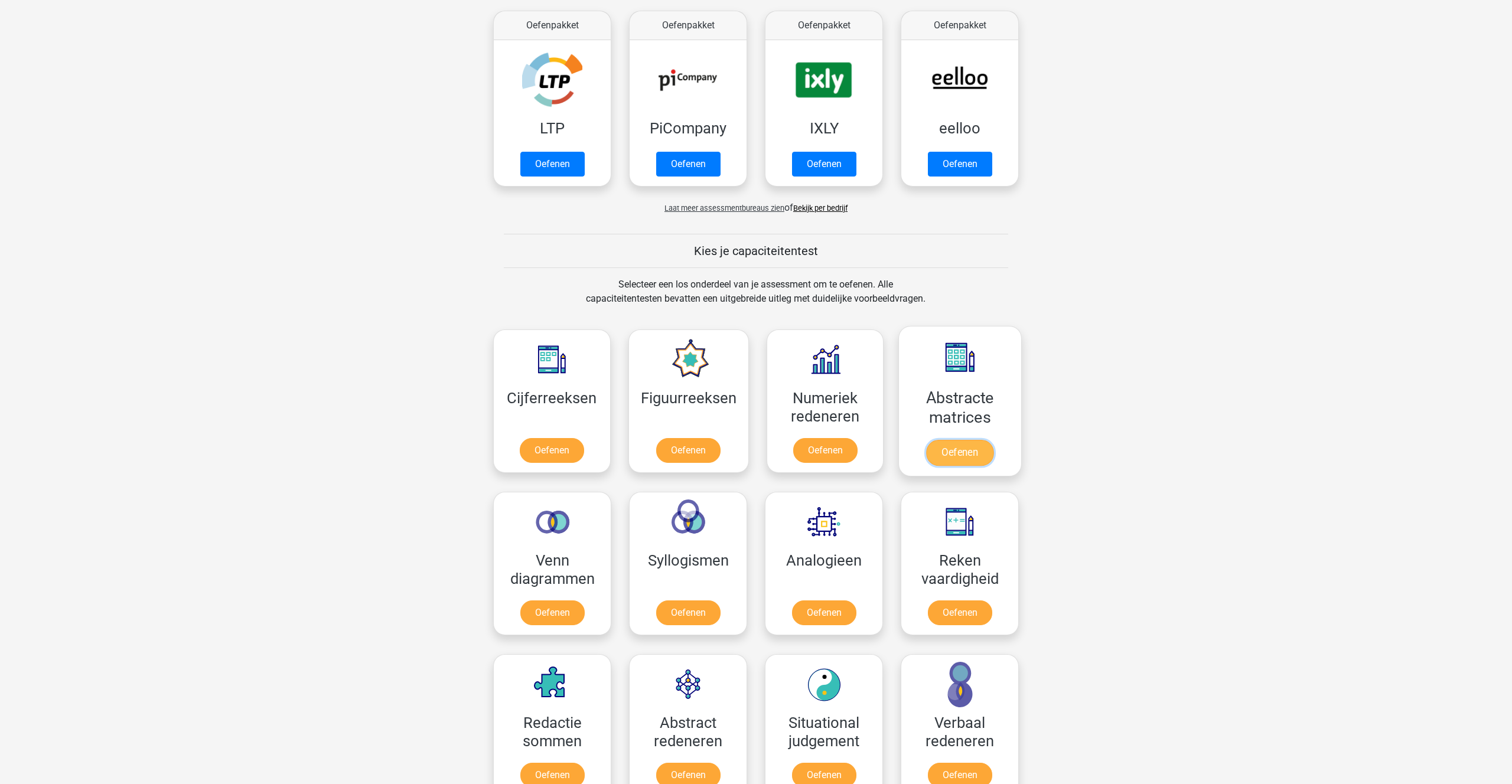
click at [950, 444] on link "Oefenen" at bounding box center [960, 452] width 67 height 26
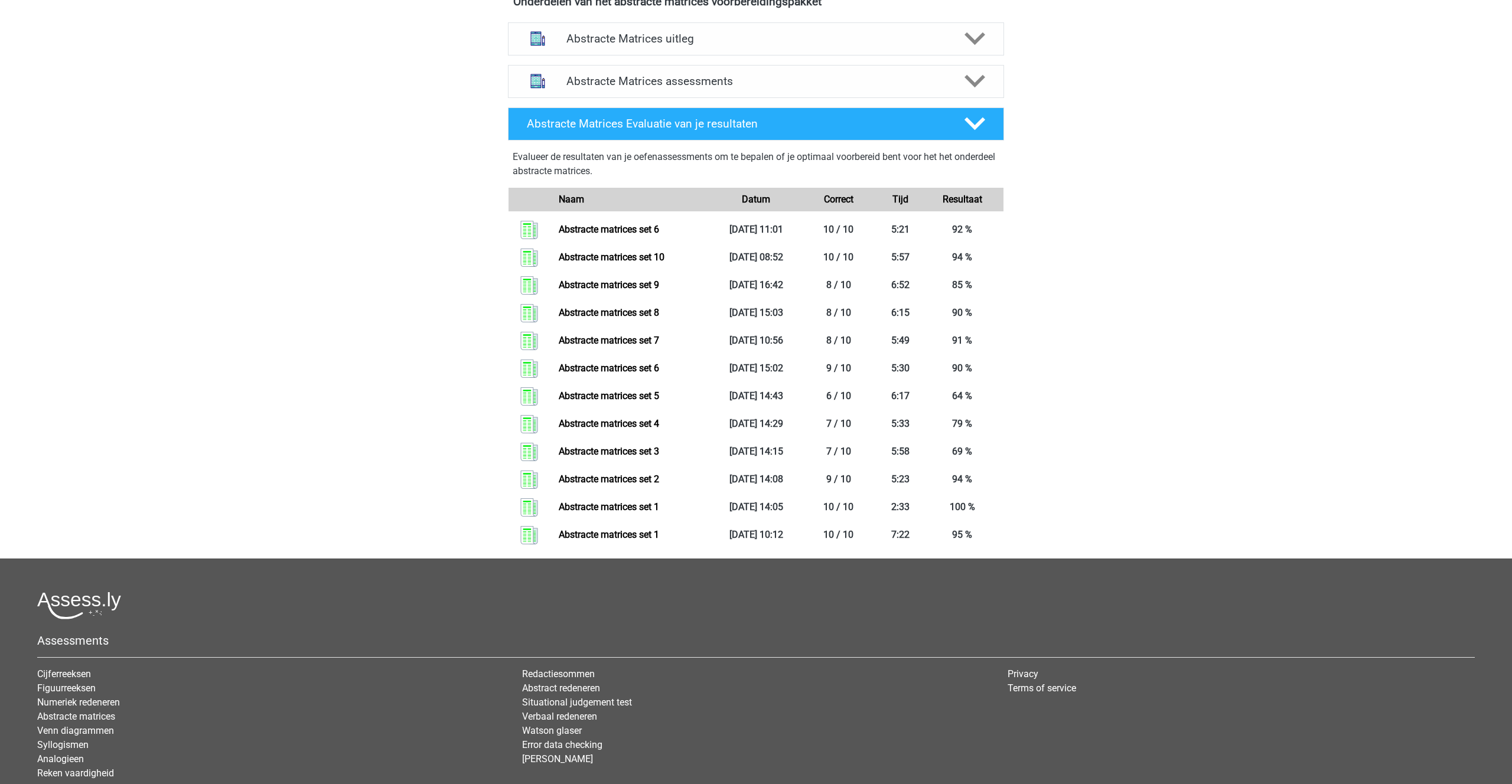
scroll to position [469, 0]
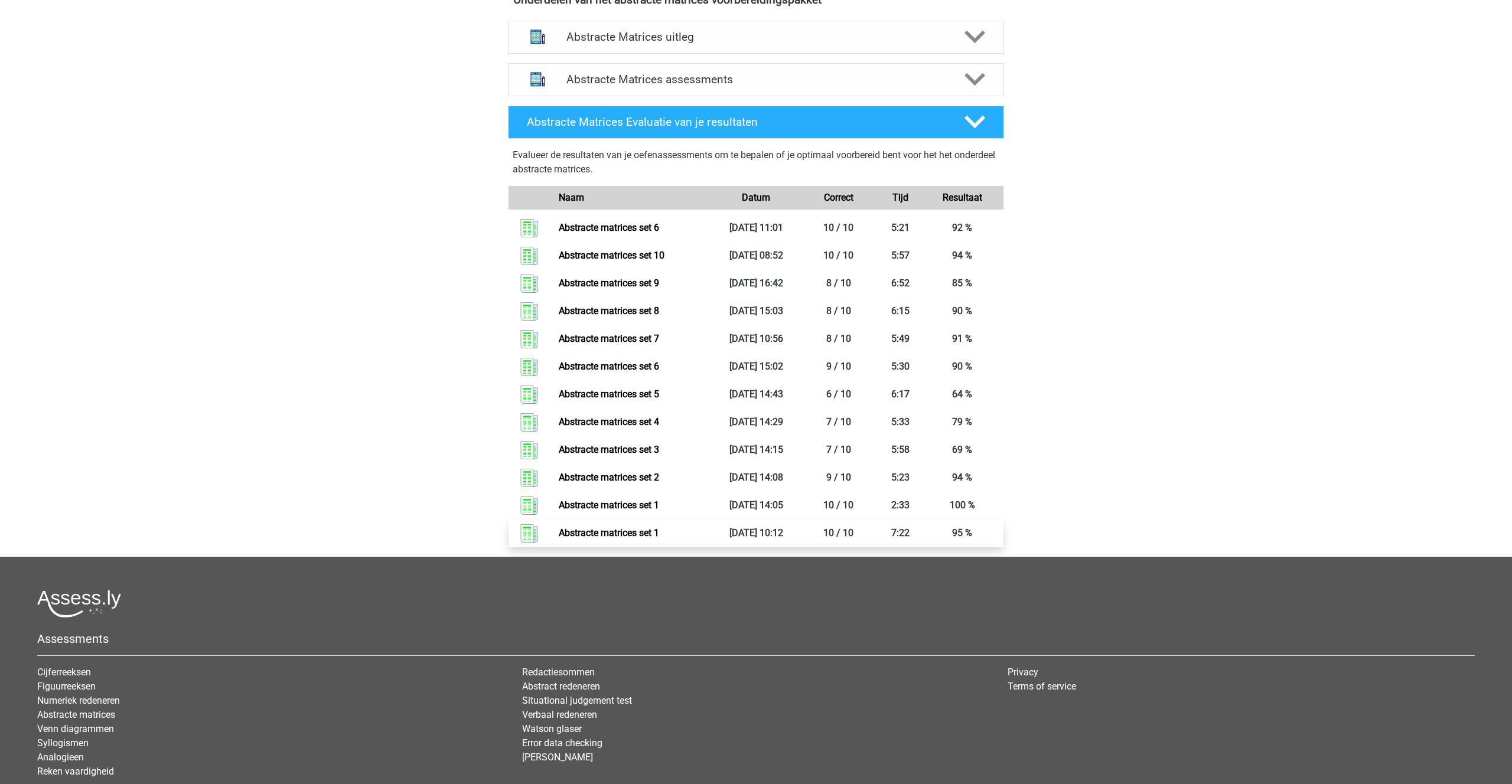
click at [631, 527] on link "Abstracte matrices set 1" at bounding box center [609, 533] width 101 height 12
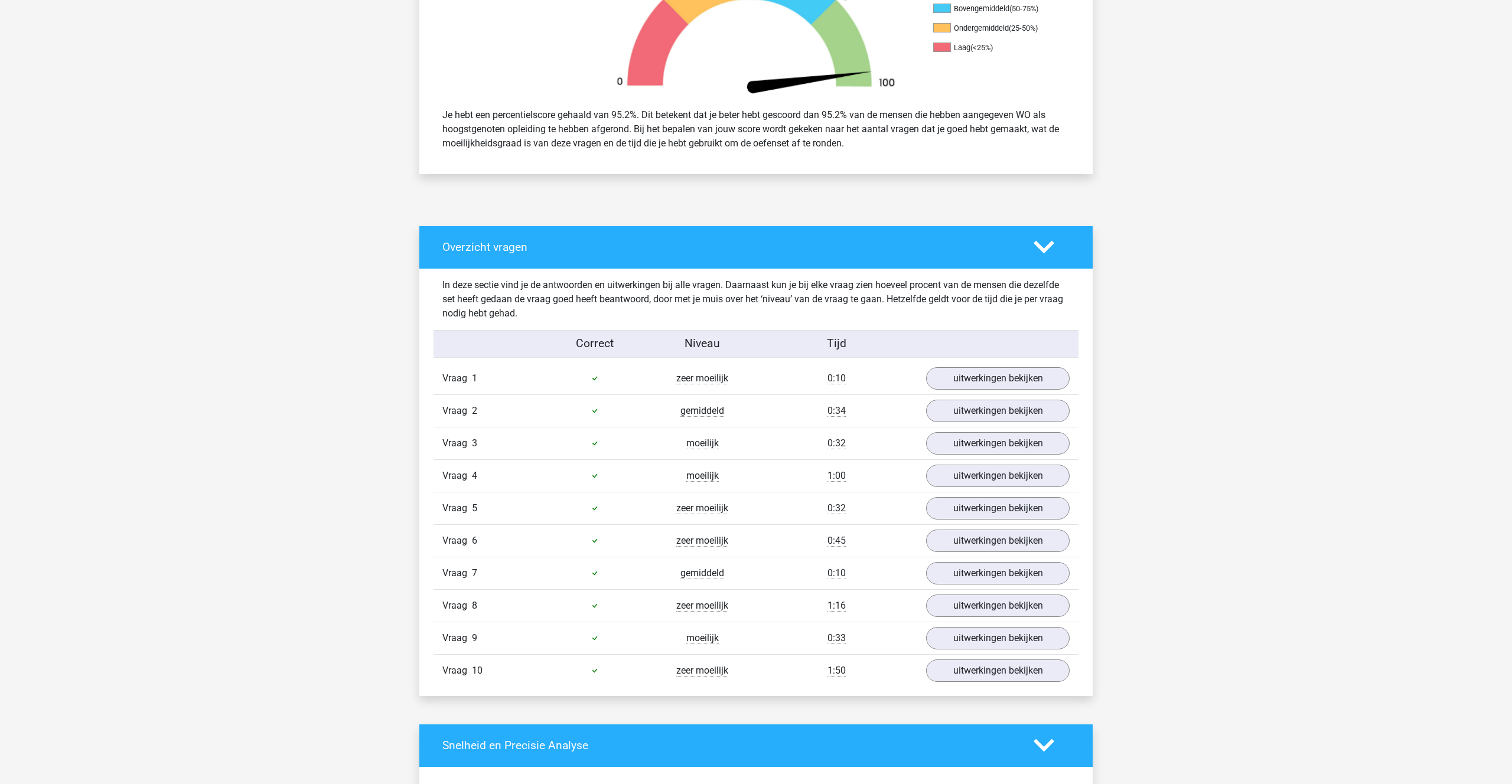
scroll to position [426, 0]
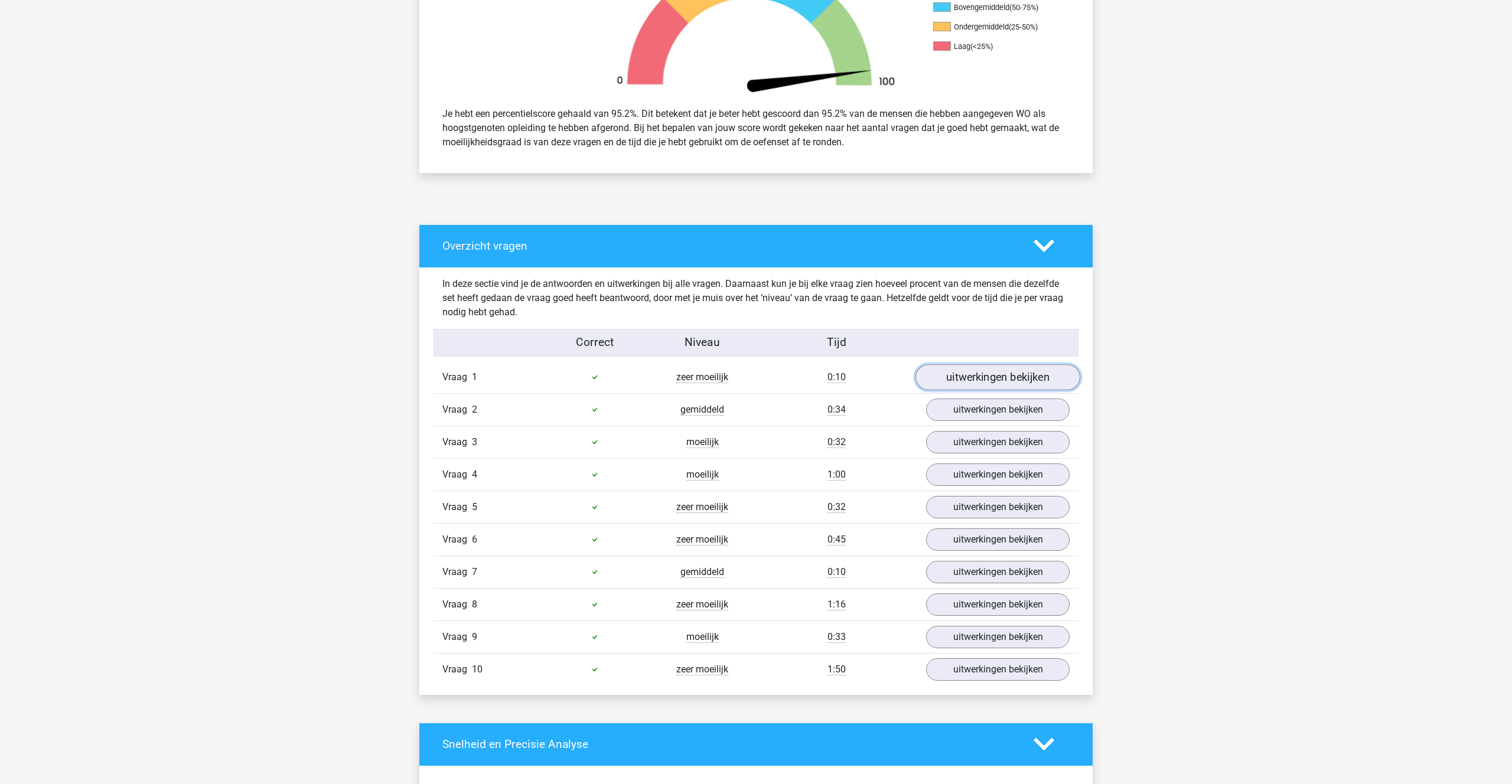
click at [961, 368] on link "uitwerkingen bekijken" at bounding box center [998, 377] width 165 height 26
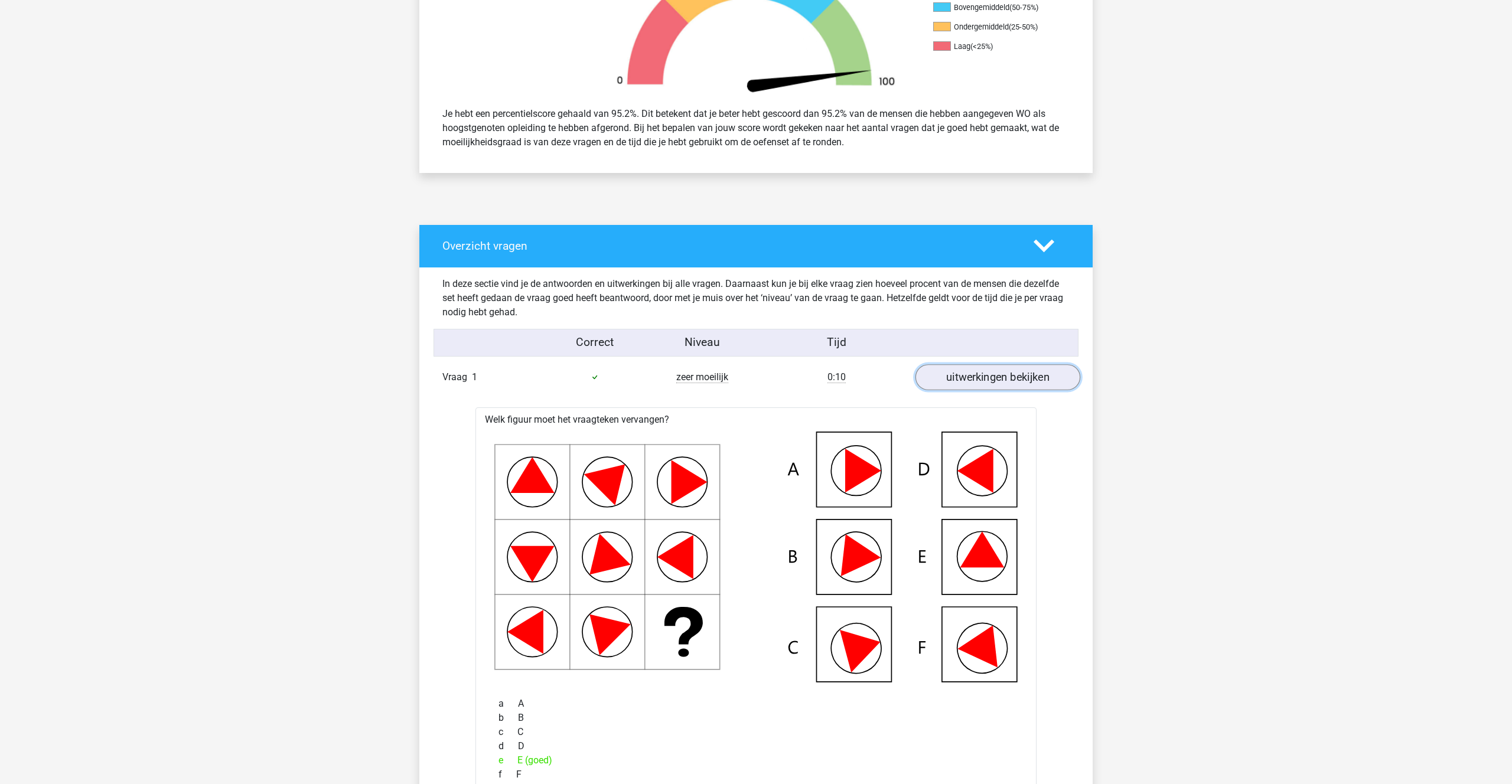
click at [961, 368] on link "uitwerkingen bekijken" at bounding box center [998, 377] width 165 height 26
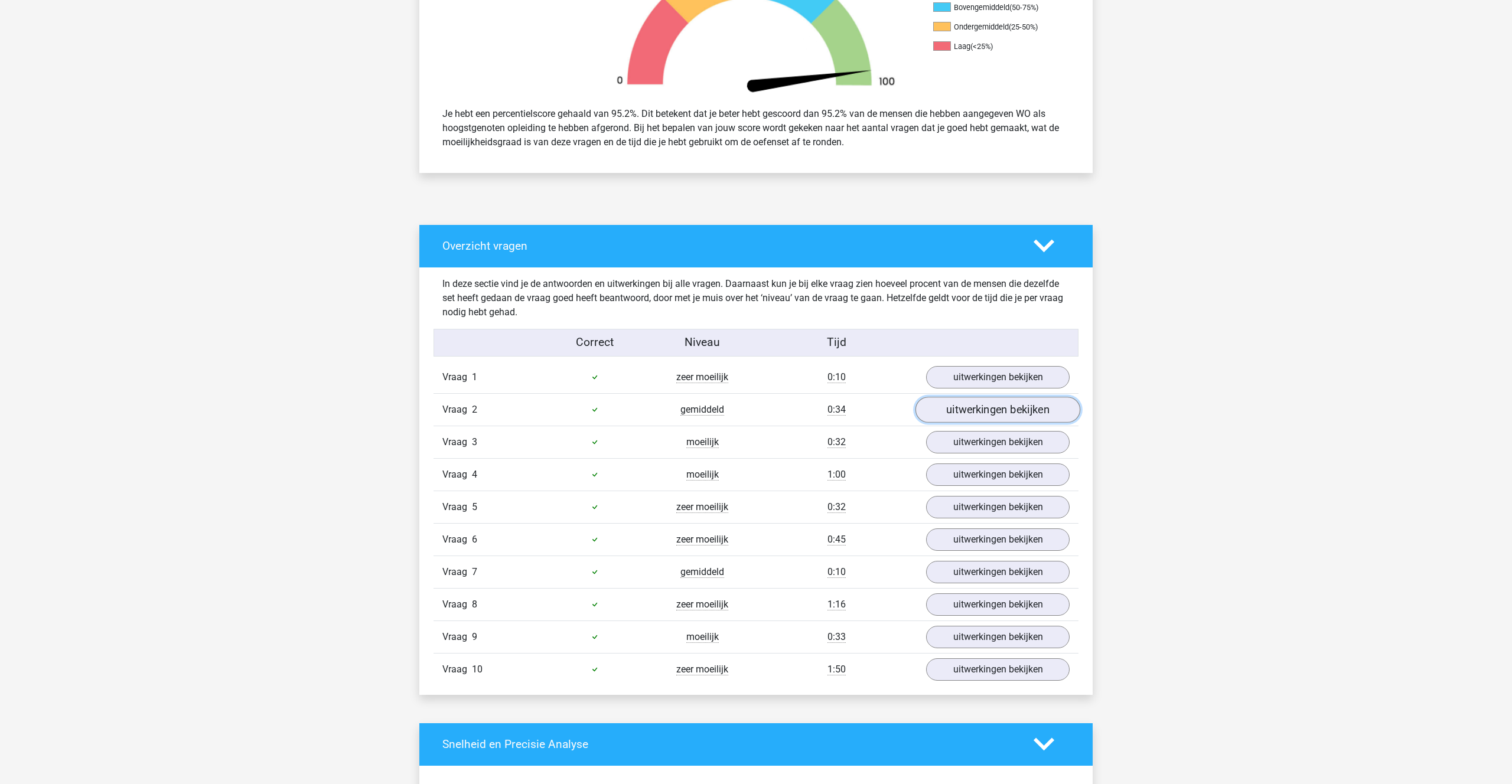
click at [961, 409] on link "uitwerkingen bekijken" at bounding box center [998, 409] width 165 height 26
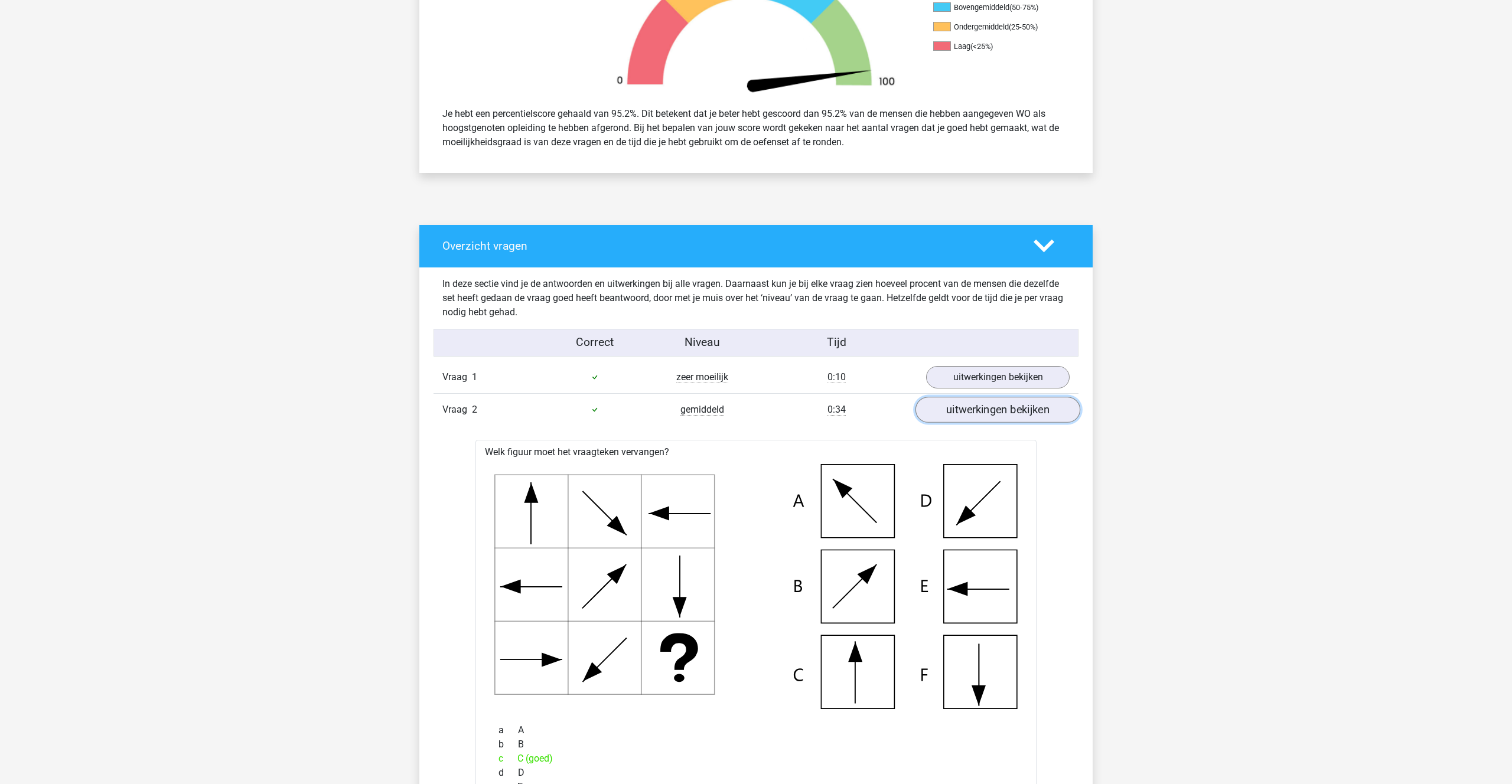
click at [961, 409] on link "uitwerkingen bekijken" at bounding box center [998, 409] width 165 height 26
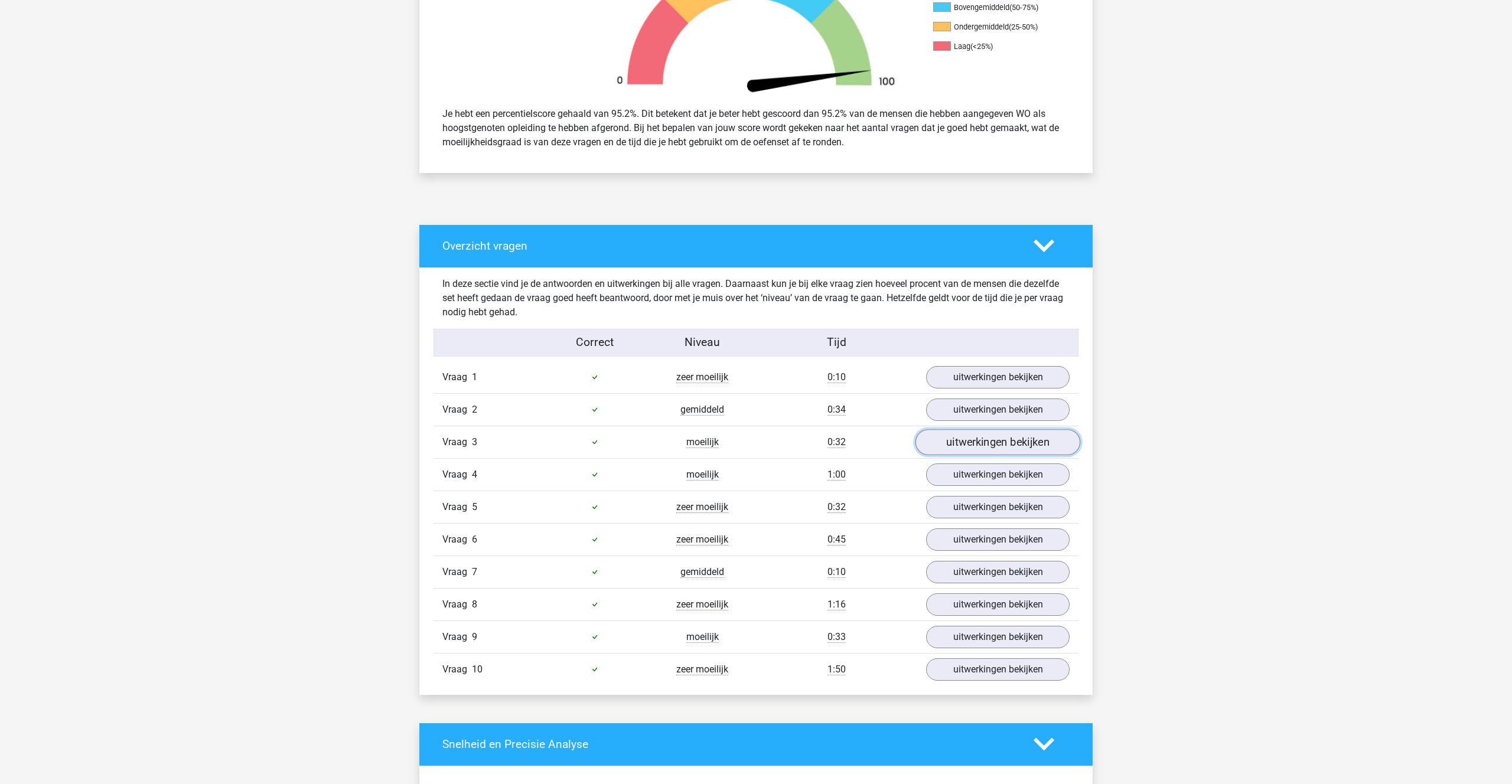
click at [954, 436] on link "uitwerkingen bekijken" at bounding box center [998, 442] width 165 height 26
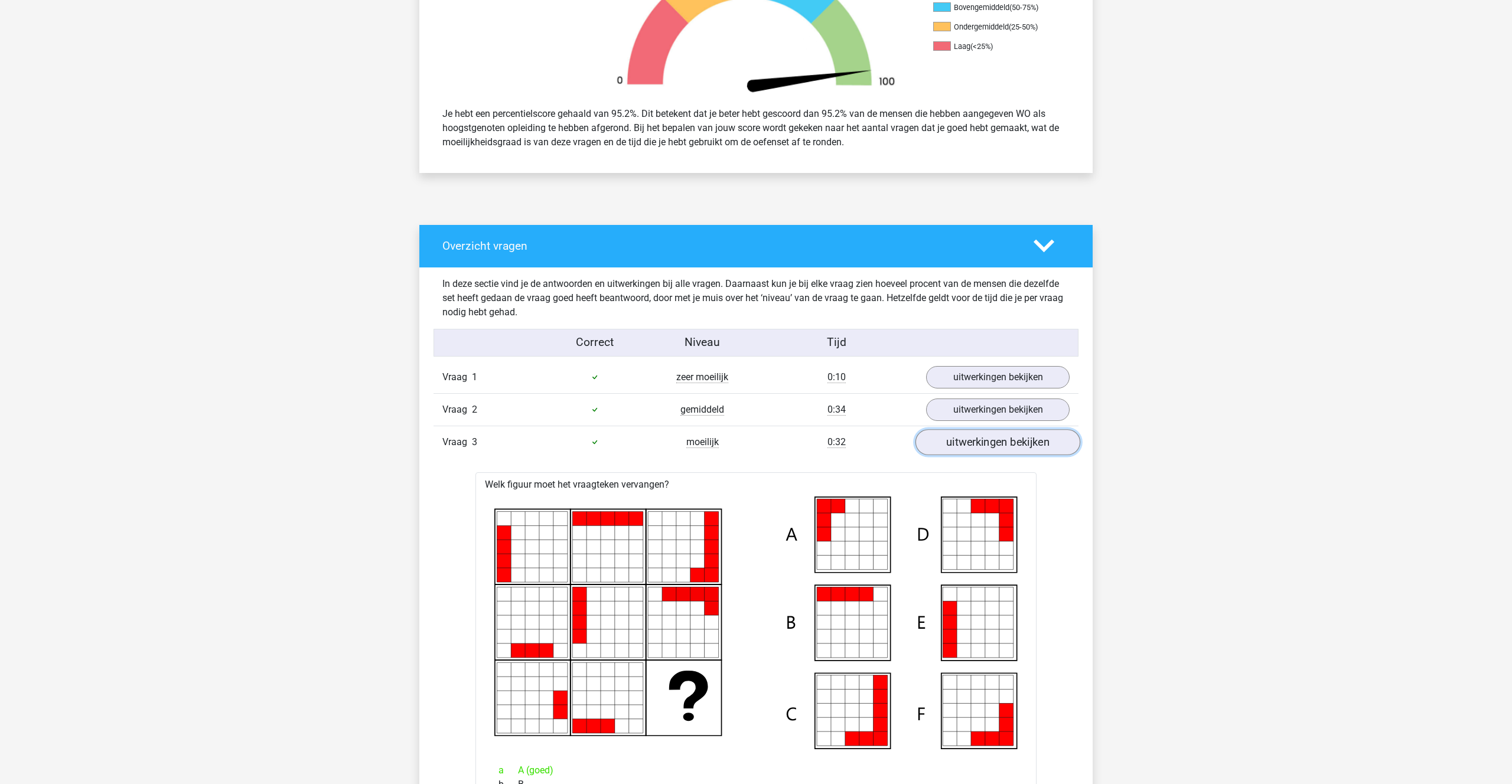
click at [953, 436] on link "uitwerkingen bekijken" at bounding box center [998, 442] width 165 height 26
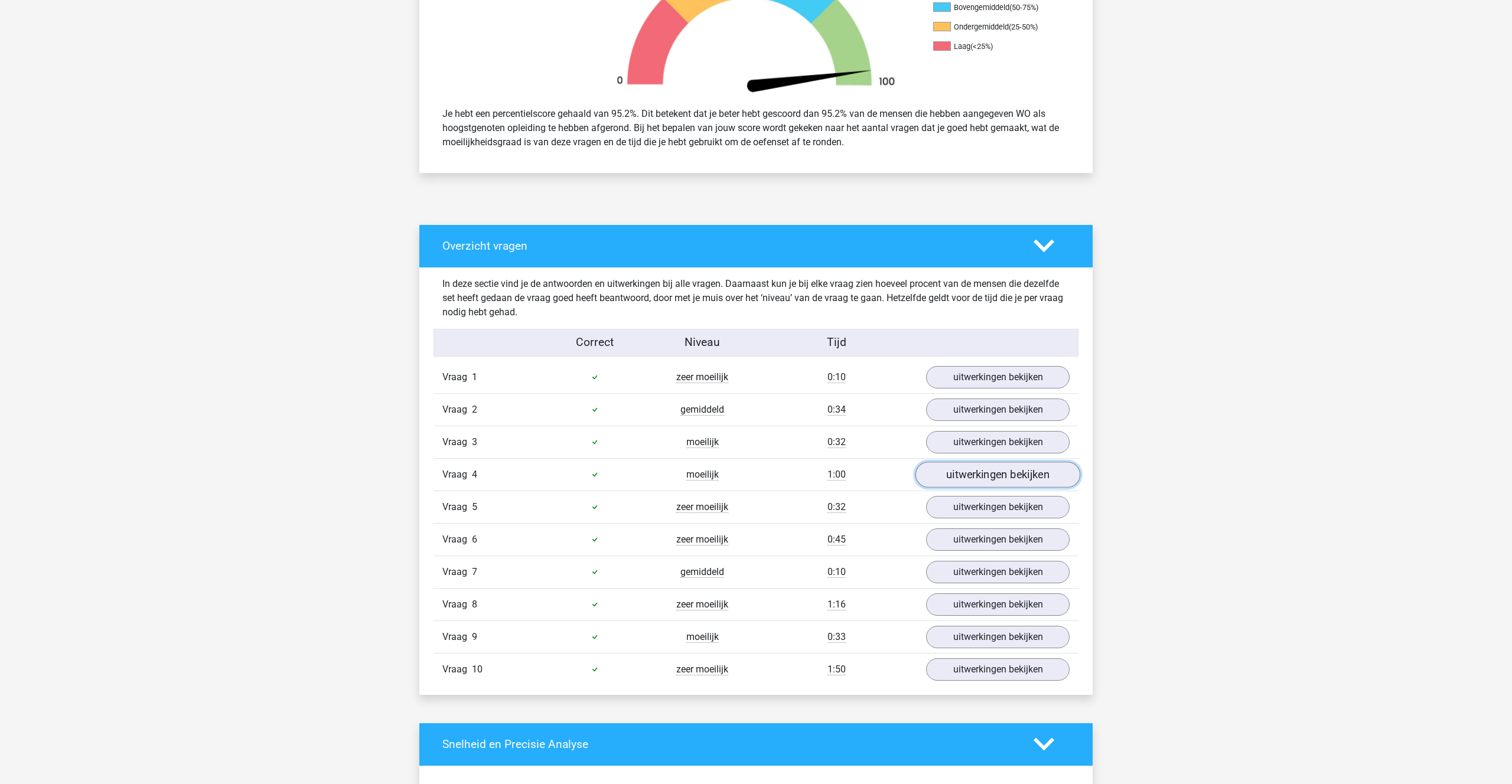
click at [952, 473] on link "uitwerkingen bekijken" at bounding box center [998, 474] width 165 height 26
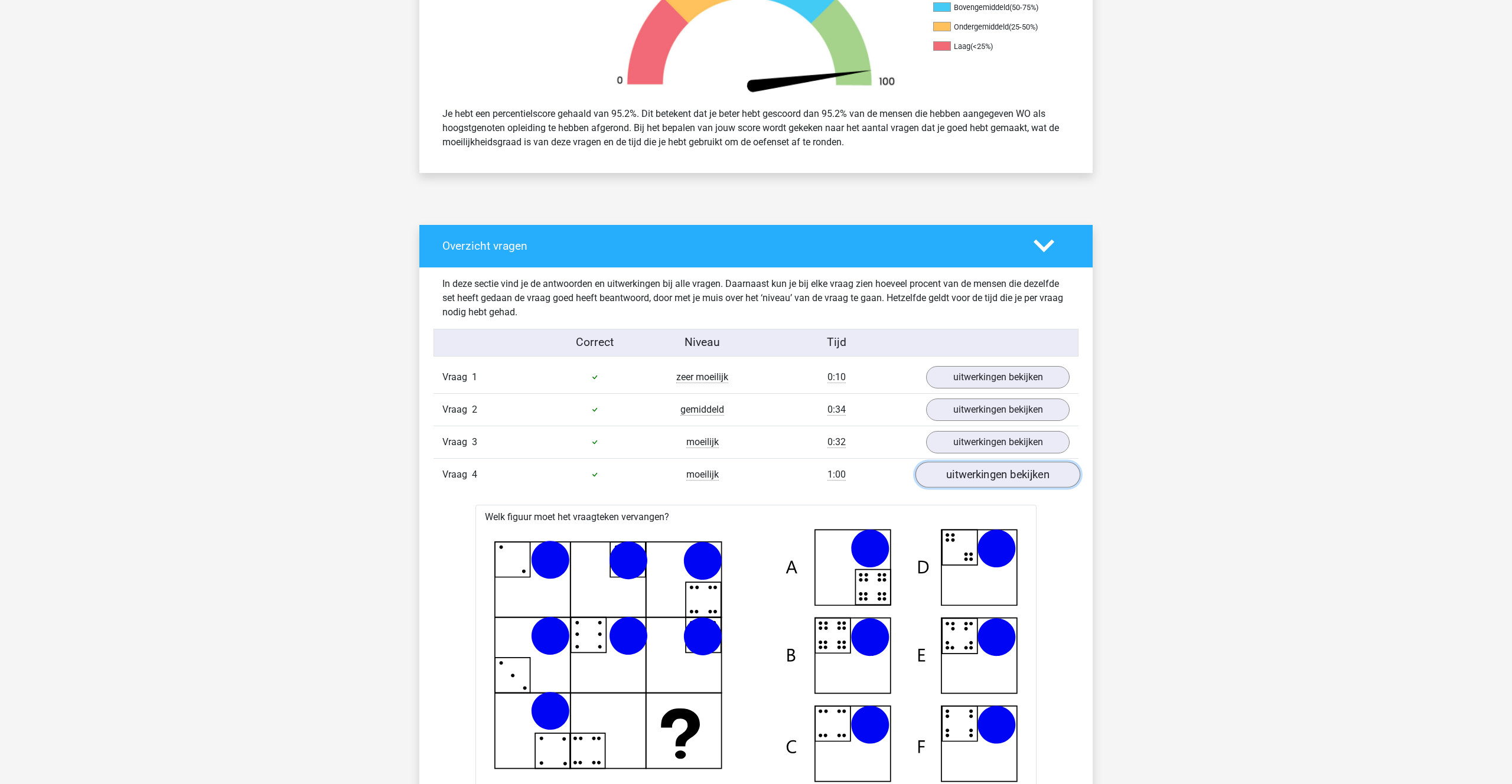
click at [952, 473] on link "uitwerkingen bekijken" at bounding box center [998, 474] width 165 height 26
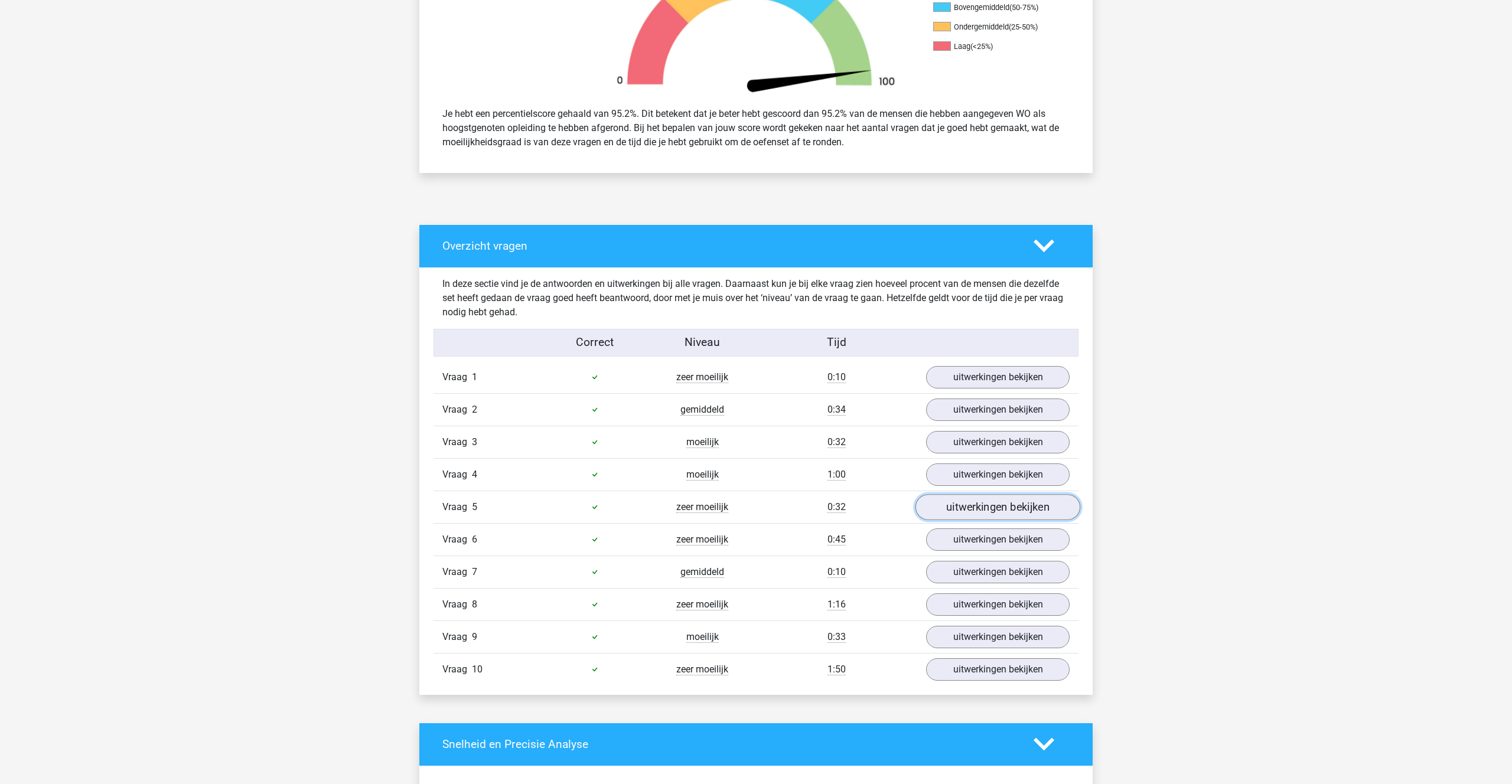
click at [950, 512] on link "uitwerkingen bekijken" at bounding box center [998, 507] width 165 height 26
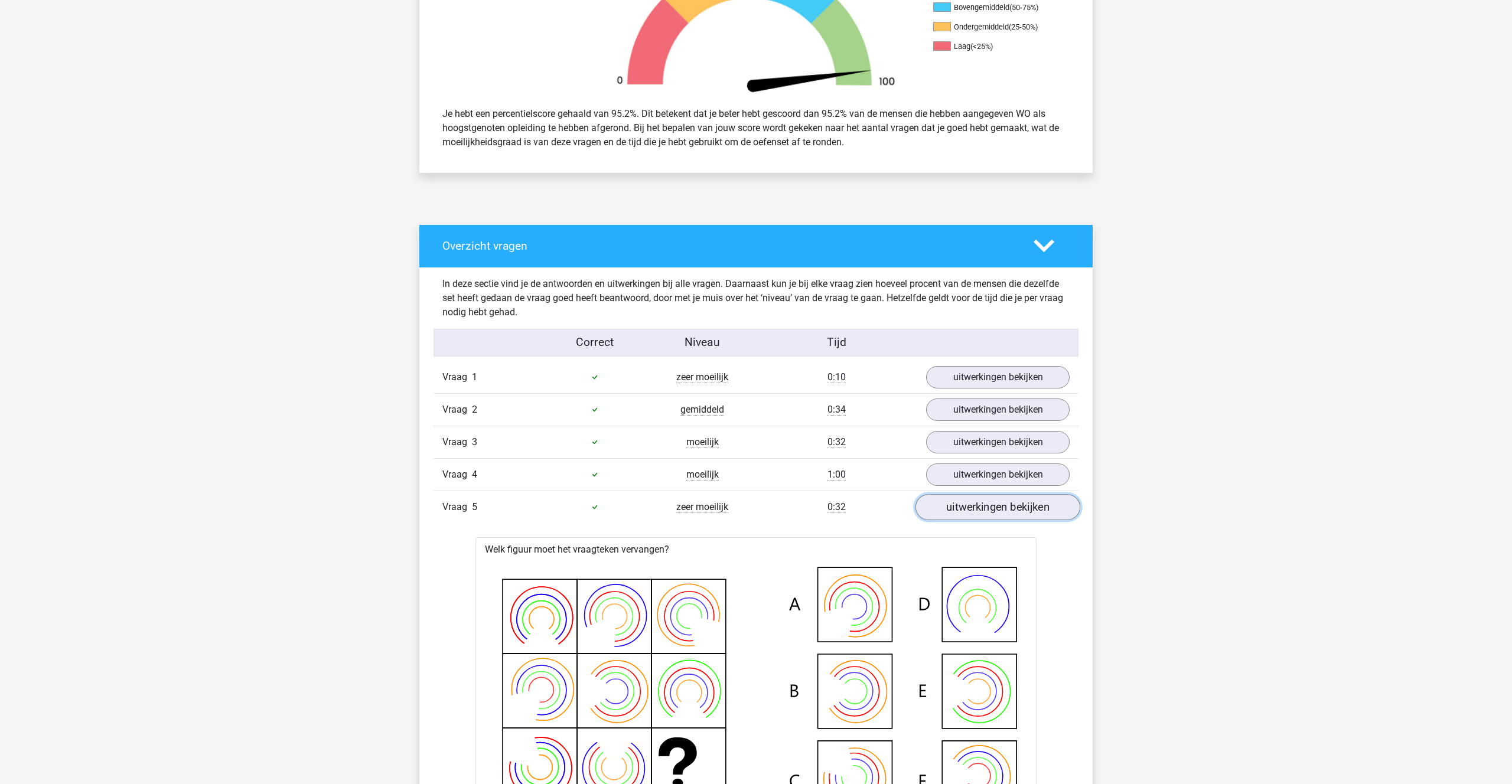
click at [950, 512] on link "uitwerkingen bekijken" at bounding box center [998, 507] width 165 height 26
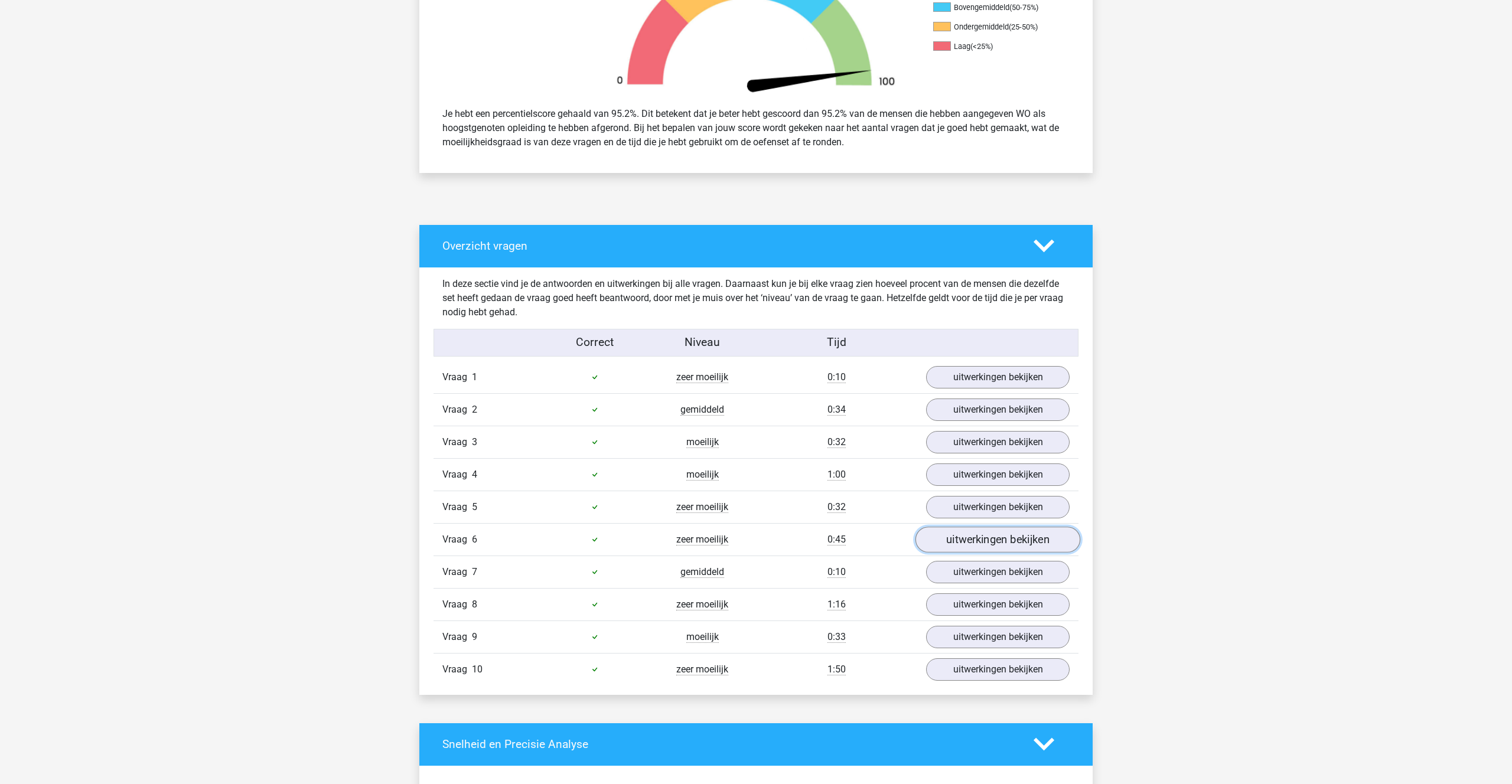
click at [958, 539] on link "uitwerkingen bekijken" at bounding box center [998, 539] width 165 height 26
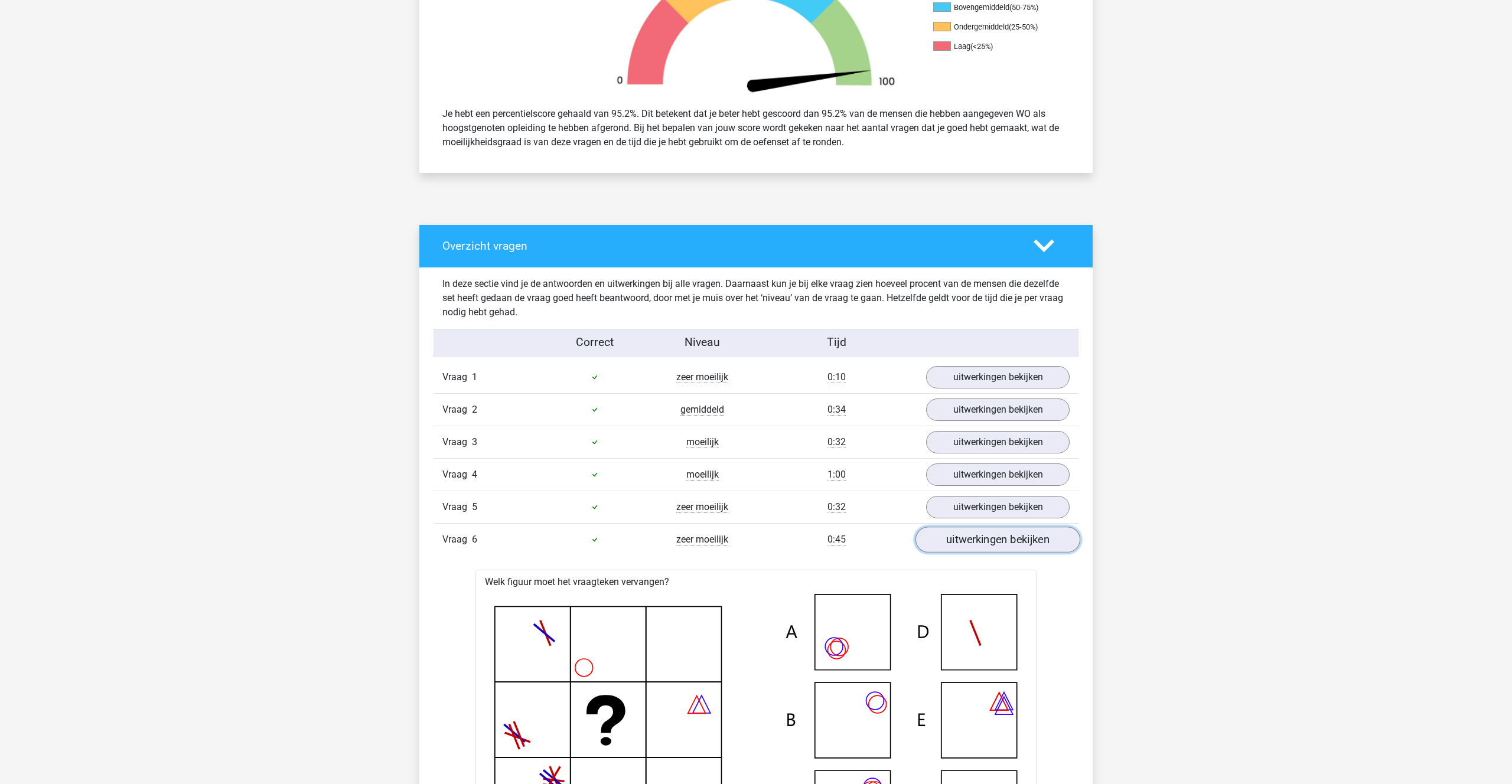
click at [958, 539] on link "uitwerkingen bekijken" at bounding box center [998, 539] width 165 height 26
